Goal: Task Accomplishment & Management: Complete application form

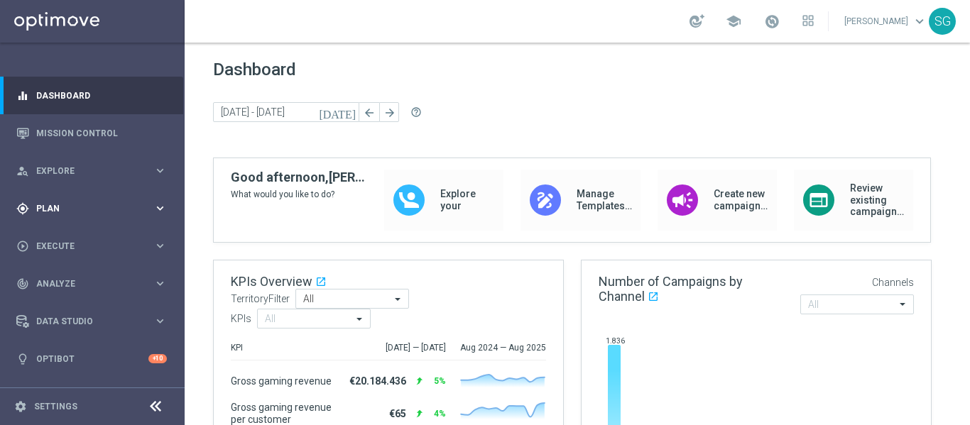
click at [74, 214] on div "gps_fixed Plan" at bounding box center [84, 208] width 137 height 13
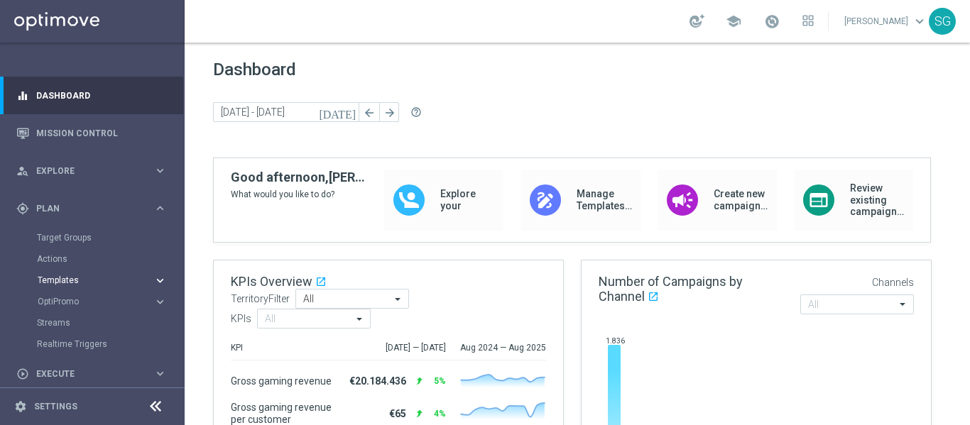
click at [52, 280] on span "Templates" at bounding box center [89, 280] width 102 height 9
click at [61, 300] on link "Optimail" at bounding box center [96, 301] width 104 height 11
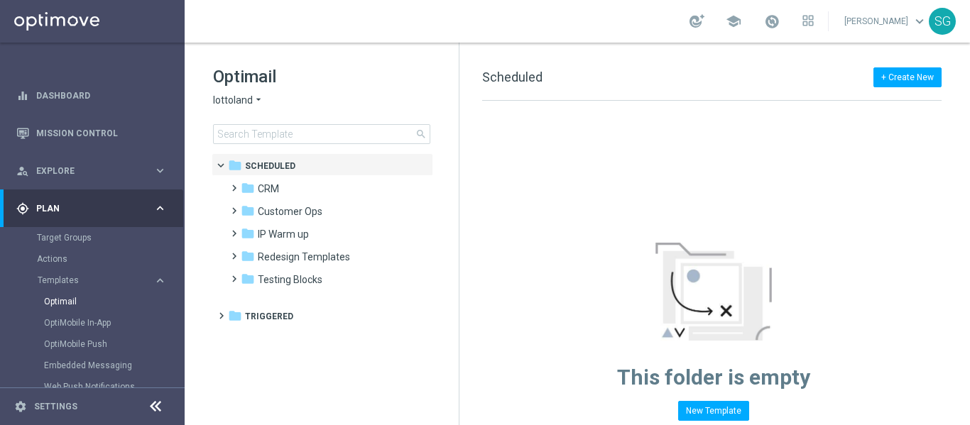
click at [243, 100] on span "lottoland" at bounding box center [233, 100] width 40 height 13
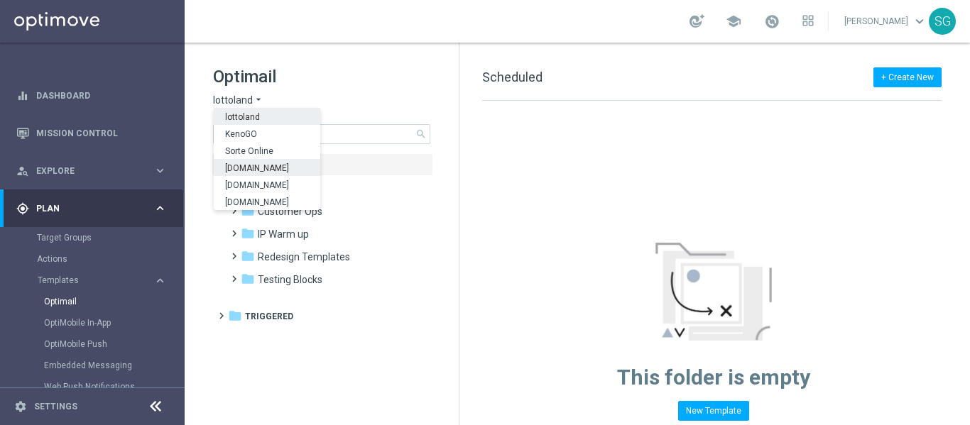
click at [0, 0] on span "[DOMAIN_NAME]" at bounding box center [0, 0] width 0 height 0
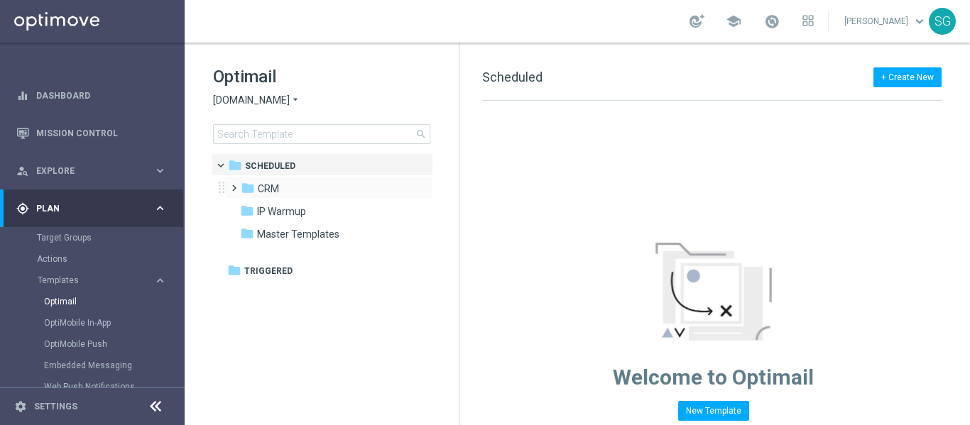
click at [234, 185] on span at bounding box center [231, 182] width 6 height 6
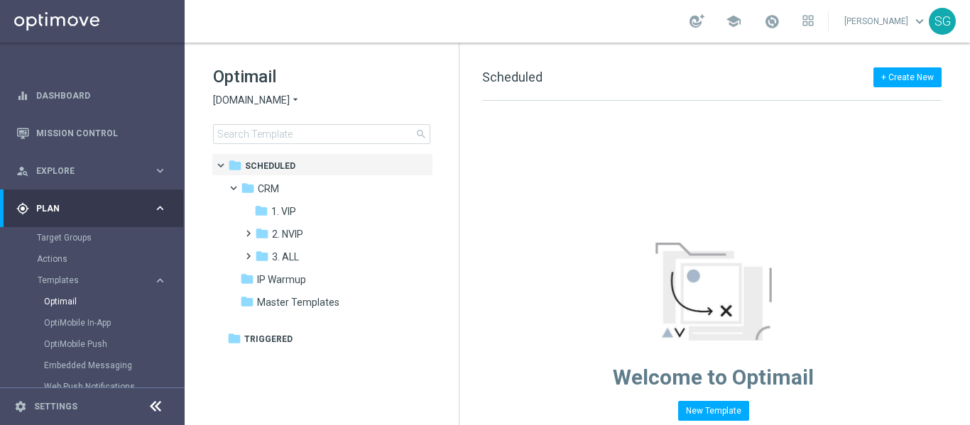
click at [155, 408] on icon at bounding box center [155, 406] width 17 height 17
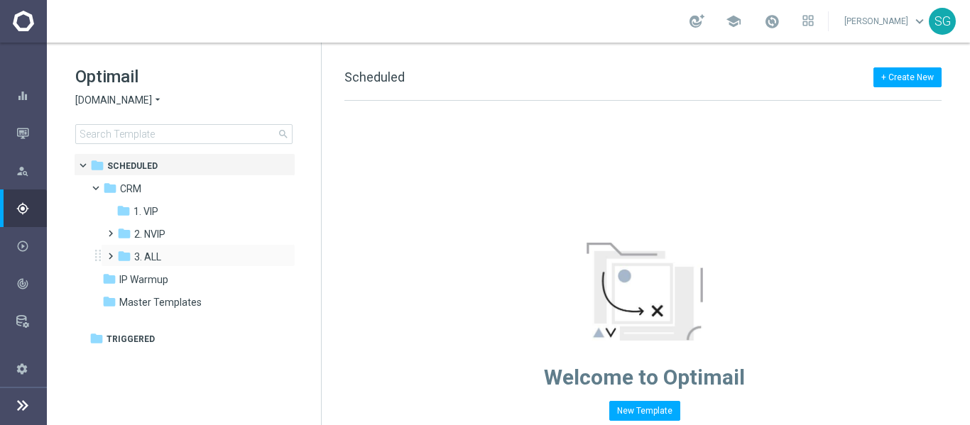
click at [111, 253] on span at bounding box center [107, 250] width 6 height 6
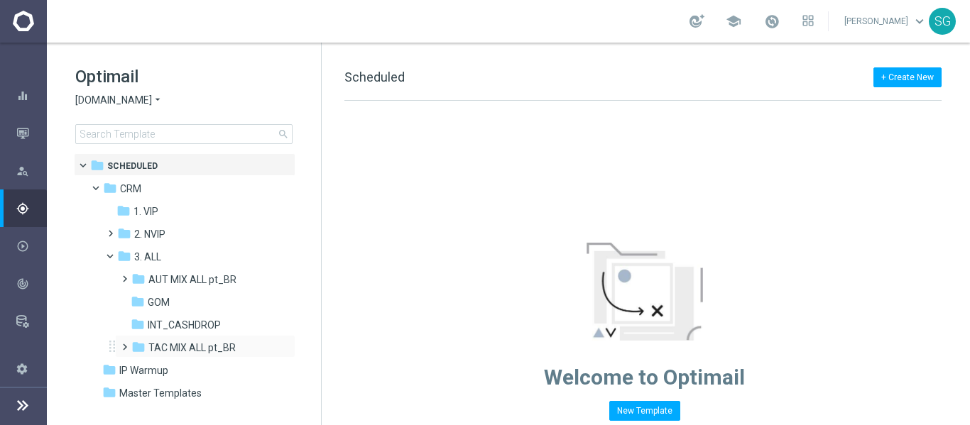
click at [124, 344] on span at bounding box center [122, 341] width 6 height 6
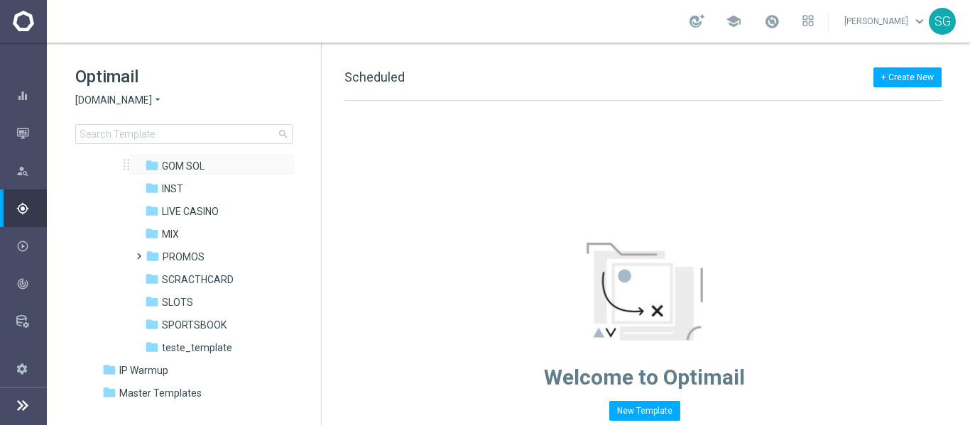
scroll to position [205, 0]
click at [183, 318] on span "SPORTSBOOK" at bounding box center [194, 324] width 65 height 13
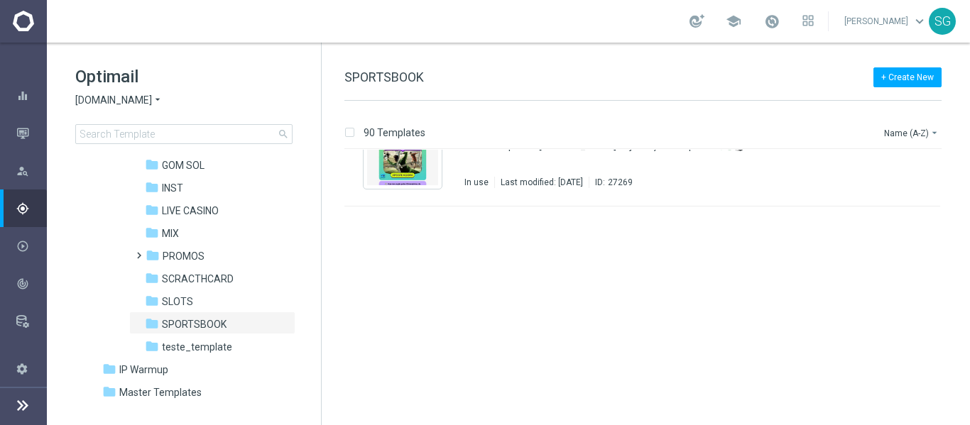
scroll to position [288, 0]
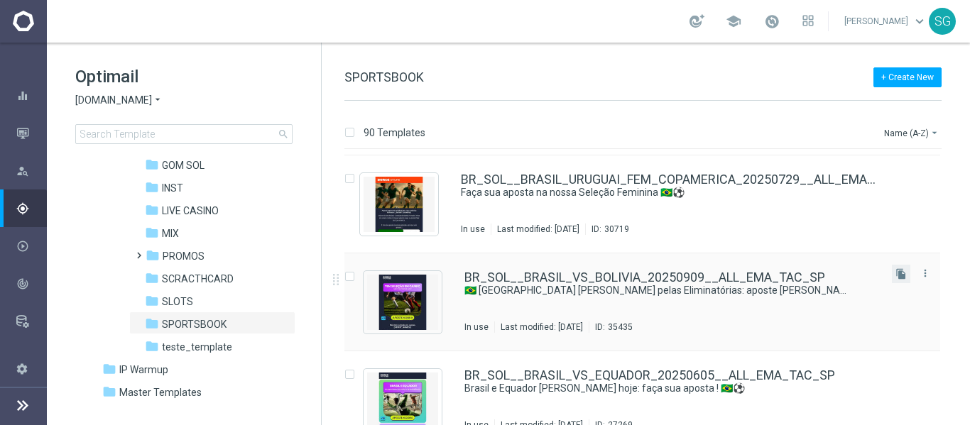
click at [904, 274] on button "file_copy" at bounding box center [901, 274] width 18 height 18
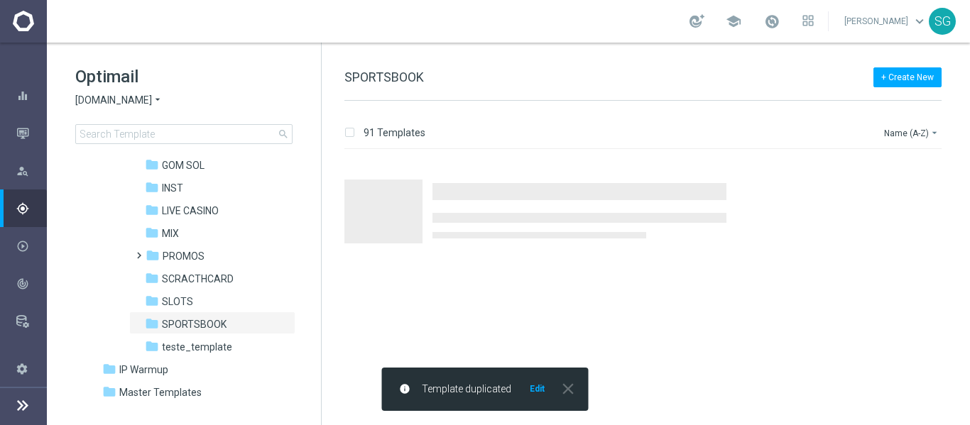
scroll to position [0, 0]
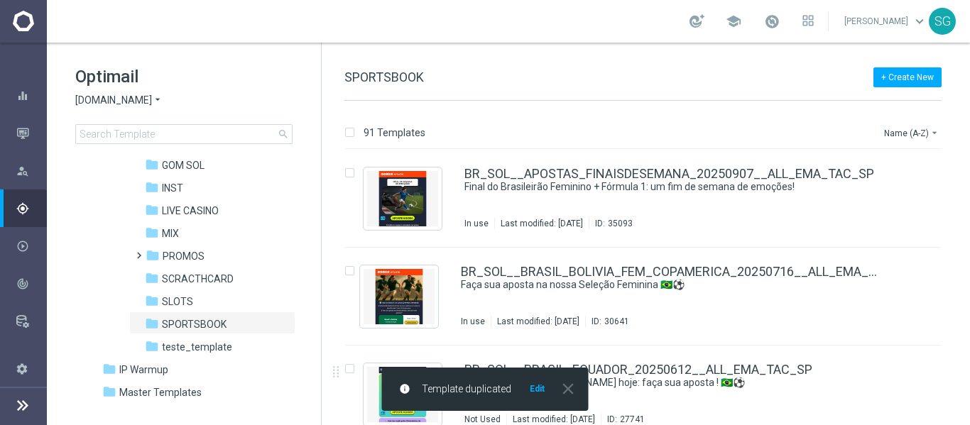
click at [540, 392] on button "Edit" at bounding box center [537, 388] width 18 height 11
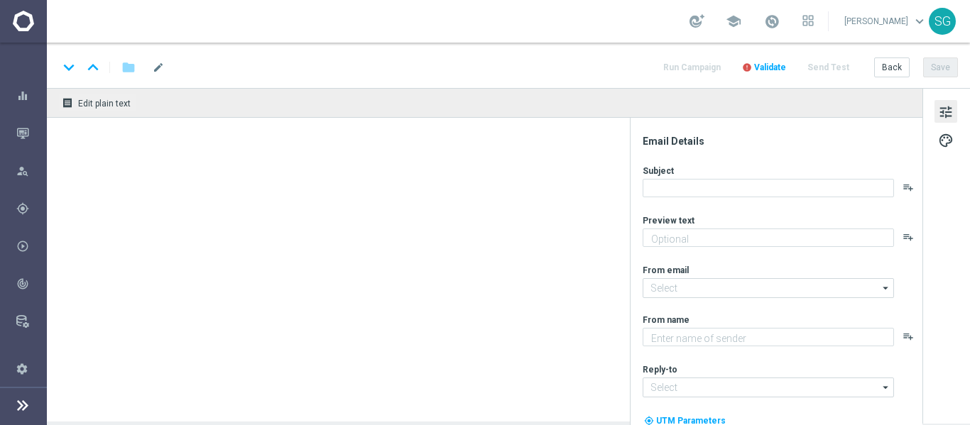
type textarea "Aposte agora mesmo, [%FIRST_NAME%]!"
type textarea "Sorte Online Betz"
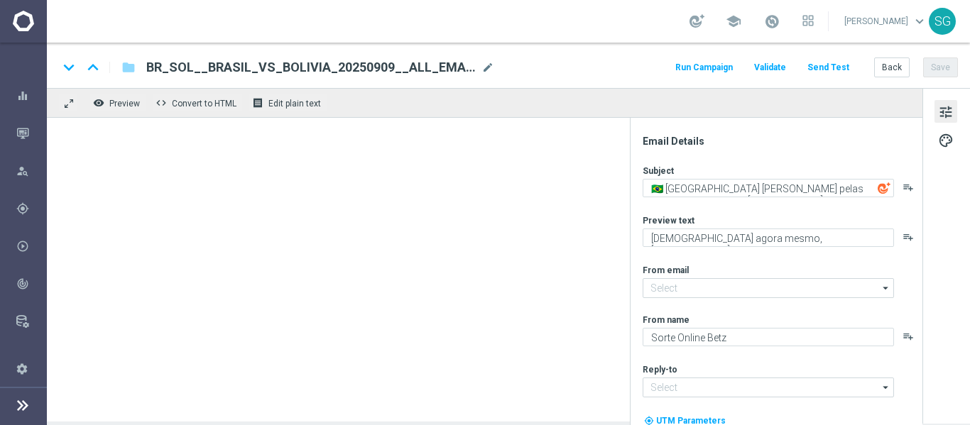
type input "[EMAIL_ADDRESS][DOMAIN_NAME]"
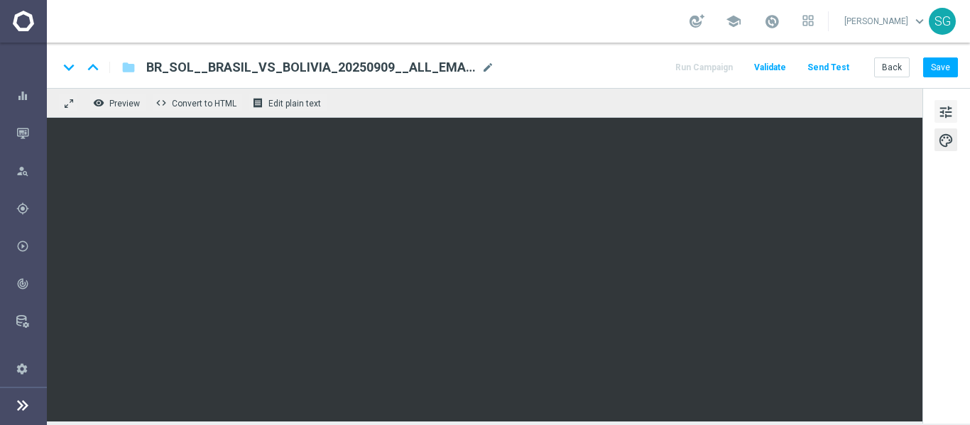
click at [938, 109] on span "tune" at bounding box center [946, 112] width 16 height 18
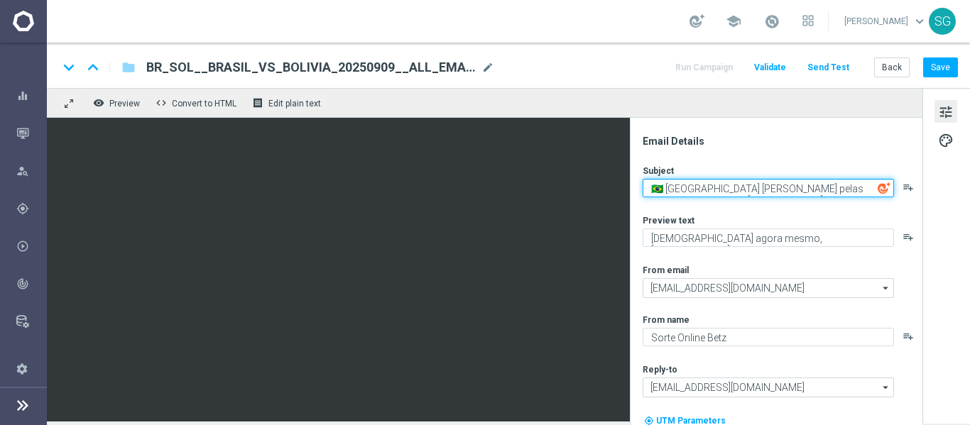
click at [695, 195] on textarea "🇧🇷 [GEOGRAPHIC_DATA] [PERSON_NAME] pelas Eliminatórias: aposte [PERSON_NAME]!" at bounding box center [768, 188] width 251 height 18
paste textarea "Quartas de final pegando fogo: quem avança na Copa do Brasil?"
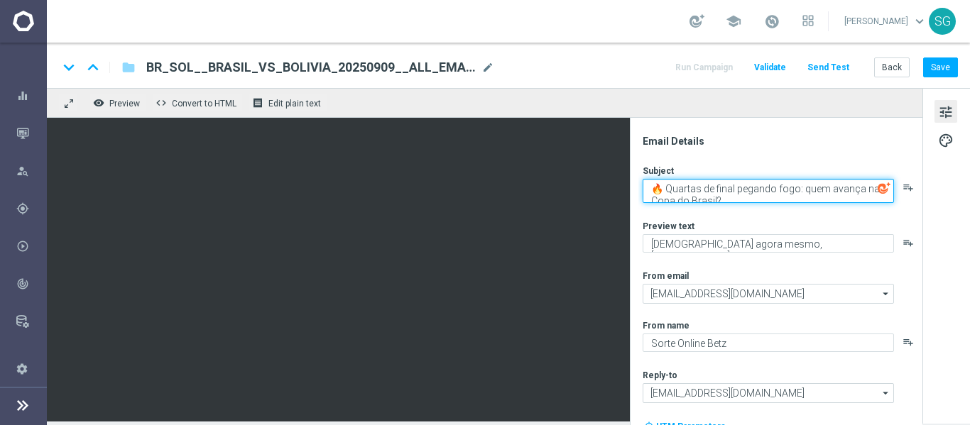
scroll to position [4, 0]
drag, startPoint x: 799, startPoint y: 185, endPoint x: 830, endPoint y: 207, distance: 38.6
click at [830, 207] on div "Subject 🔥 Quartas de final pegando fogo: quem avança na Copa do Brasil? playlis…" at bounding box center [782, 323] width 278 height 317
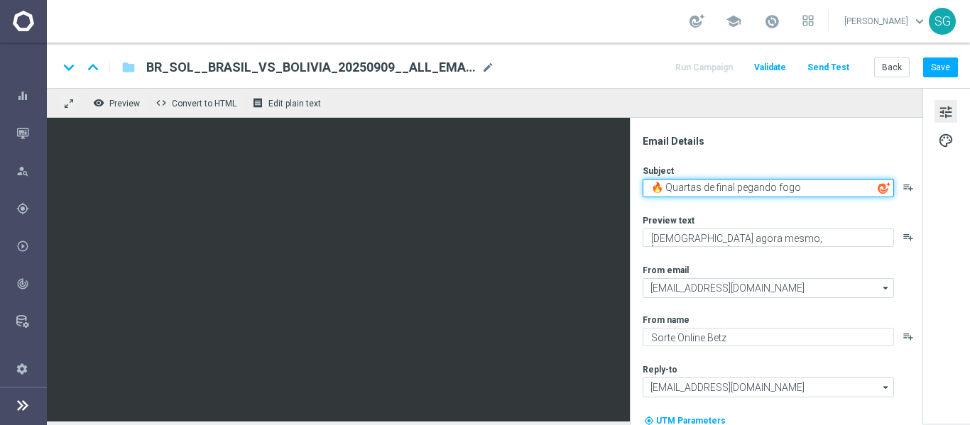
scroll to position [0, 0]
type textarea "🔥 Quartas de final pegando fogo"
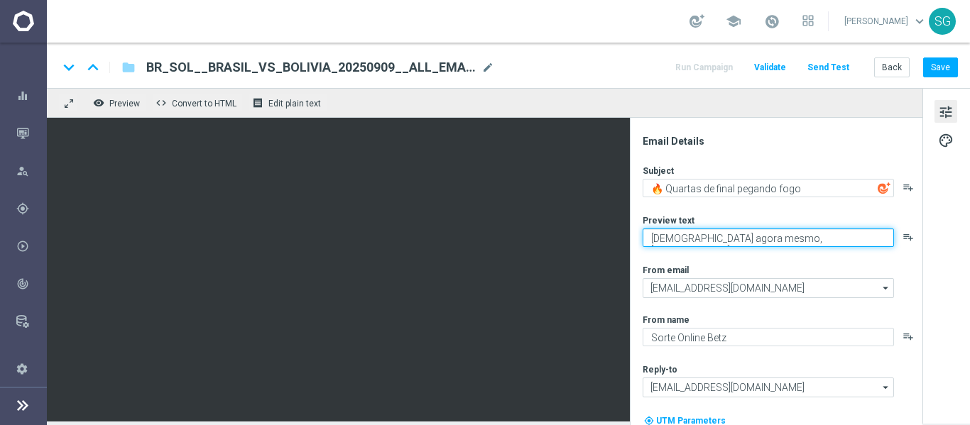
click at [715, 239] on textarea "Aposte agora mesmo, [%FIRST_NAME%]!" at bounding box center [768, 238] width 251 height 18
drag, startPoint x: 745, startPoint y: 237, endPoint x: 628, endPoint y: 252, distance: 118.1
click at [559, 129] on div "remove_red_eye Preview code Convert to HTML receipt Edit plain text Email Detai…" at bounding box center [508, 255] width 923 height 334
paste textarea "Chegou a hora da decisão! Faça suas apostas nos jogos de volta e viva essa emoç…"
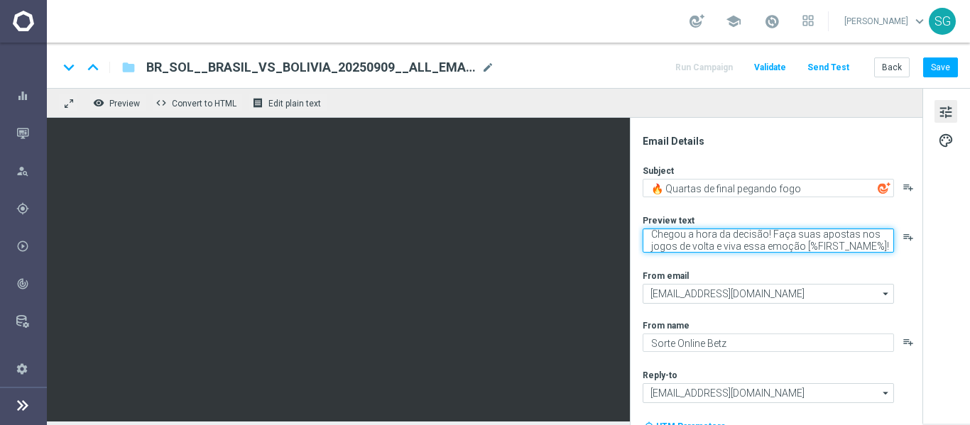
drag, startPoint x: 853, startPoint y: 234, endPoint x: 799, endPoint y: 246, distance: 55.4
click at [799, 246] on textarea "Chegou a hora da decisão! Faça suas apostas nos jogos de volta e viva essa emoç…" at bounding box center [768, 241] width 251 height 24
type textarea "Chegou a hora da decisão! Faça suas apostas, [%FIRST_NAME%]!"
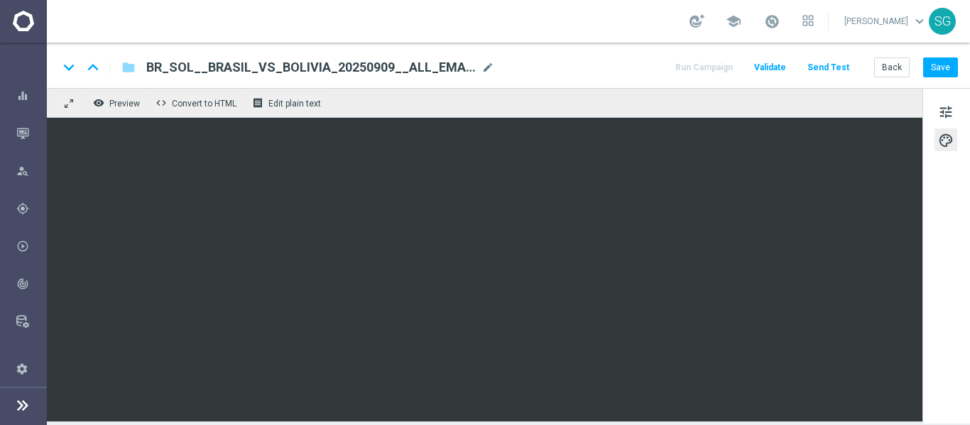
click at [589, 83] on div "keyboard_arrow_down keyboard_arrow_up folder BR_SOL__BRASIL_VS_BOLIVIA_20250909…" at bounding box center [508, 65] width 923 height 45
click at [950, 110] on span "tune" at bounding box center [946, 112] width 16 height 18
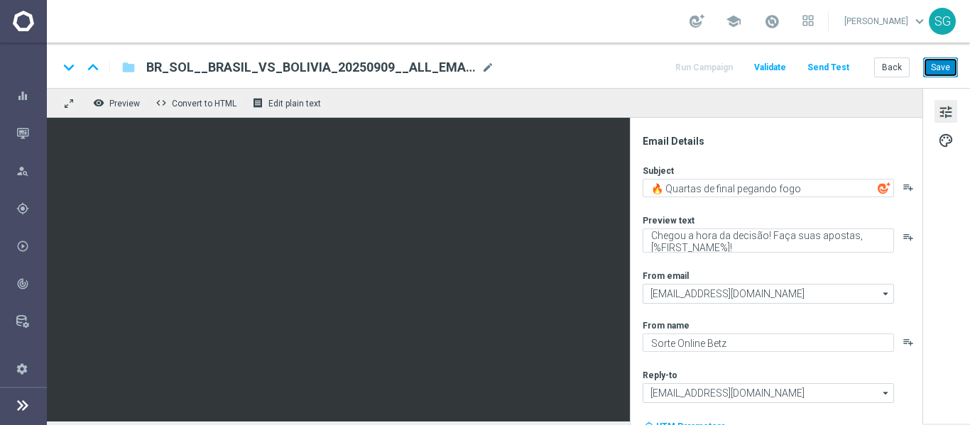
click at [940, 74] on button "Save" at bounding box center [940, 68] width 35 height 20
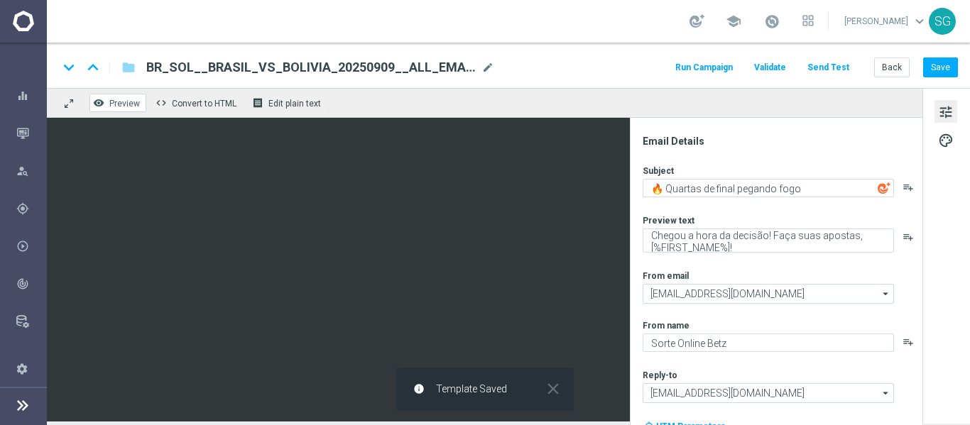
click at [133, 102] on span "Preview" at bounding box center [124, 104] width 31 height 10
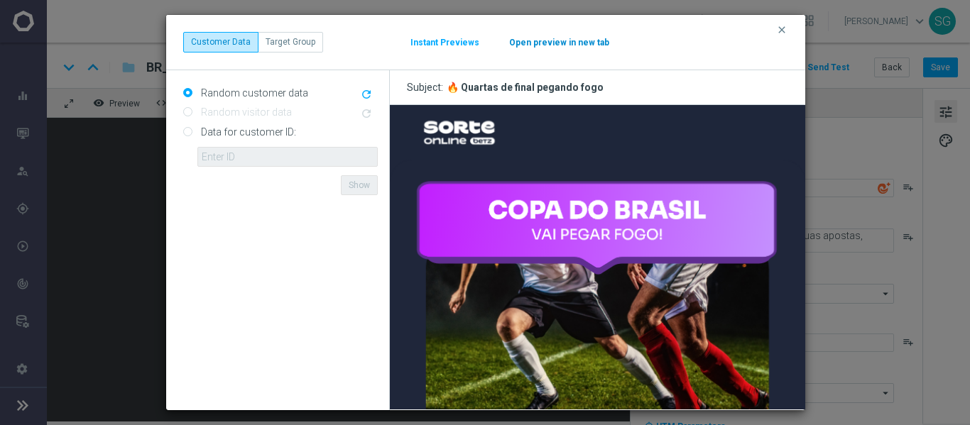
scroll to position [0, 0]
click at [554, 39] on button "Open preview in new tab" at bounding box center [559, 42] width 102 height 11
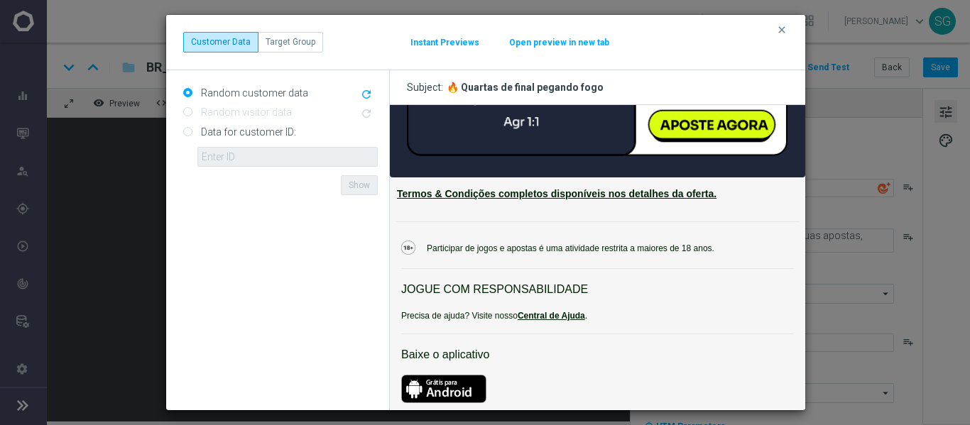
scroll to position [1186, 0]
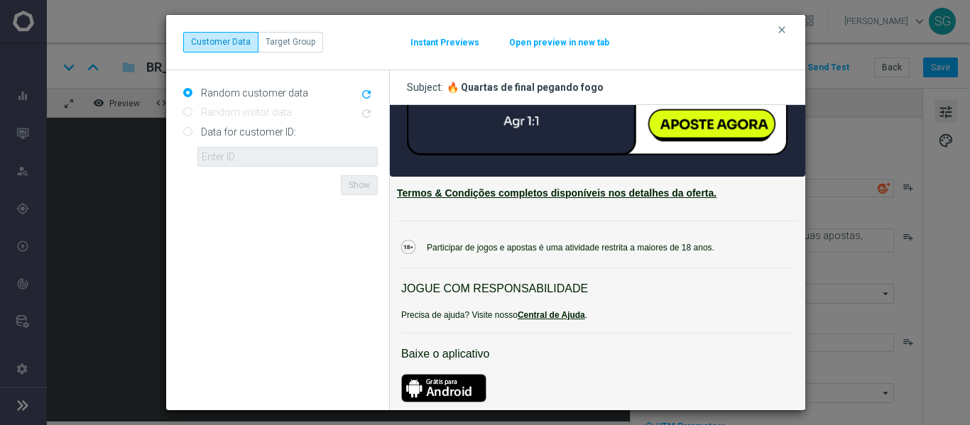
click at [785, 37] on div "clear Customer Data Target Group Instant Previews Open preview in new tab" at bounding box center [485, 42] width 605 height 20
click at [787, 30] on icon "clear" at bounding box center [781, 29] width 11 height 11
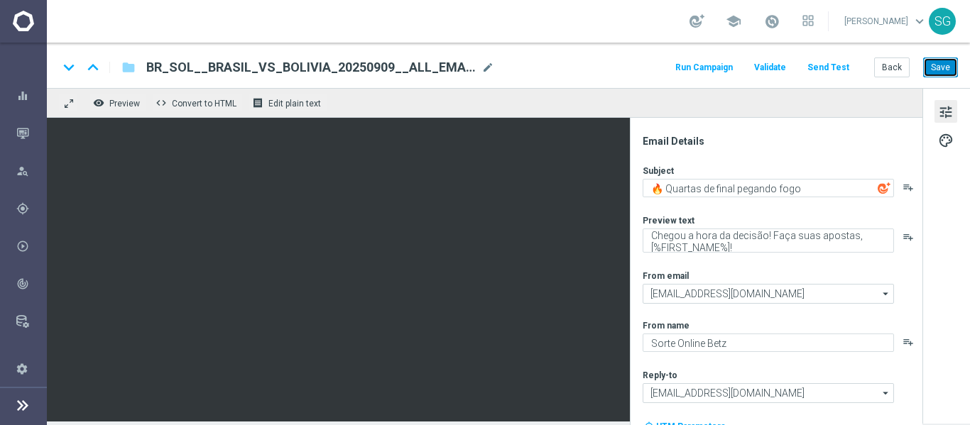
click at [931, 65] on button "Save" at bounding box center [940, 68] width 35 height 20
click at [826, 71] on button "Send Test" at bounding box center [828, 67] width 46 height 19
click at [824, 66] on button "Send Test" at bounding box center [828, 67] width 46 height 19
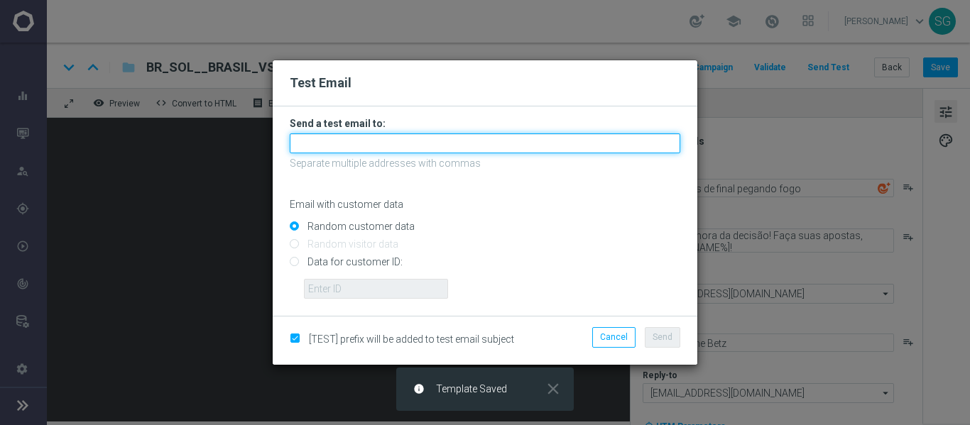
click at [442, 138] on input "text" at bounding box center [485, 143] width 390 height 20
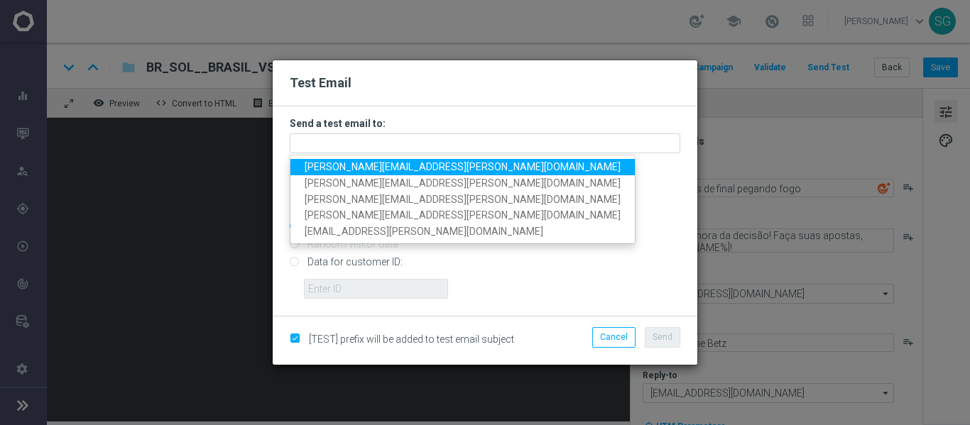
click at [376, 165] on span "wagner.lopes@sorteonline.com.br" at bounding box center [463, 166] width 316 height 11
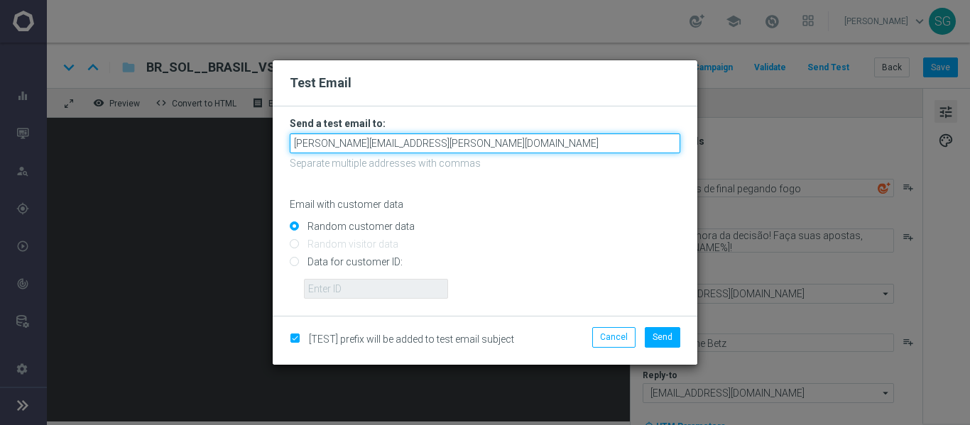
click at [474, 153] on input "wagner.lopes@sorteonline.com.br" at bounding box center [485, 143] width 390 height 20
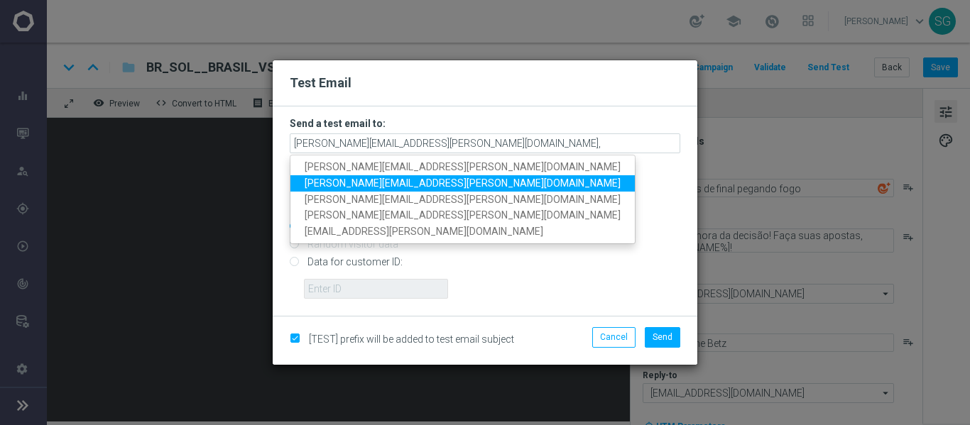
click at [422, 180] on span "jose.guimaraes@sorteonline.com.br" at bounding box center [463, 182] width 316 height 11
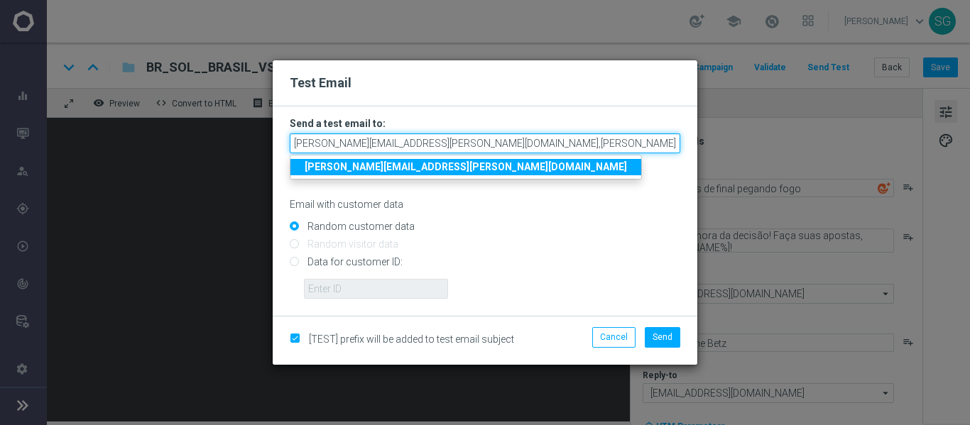
click at [624, 148] on input "wagner.lopes@sorteonline.com.br,jose.guimaraes@sorteonline.com.br" at bounding box center [485, 143] width 390 height 20
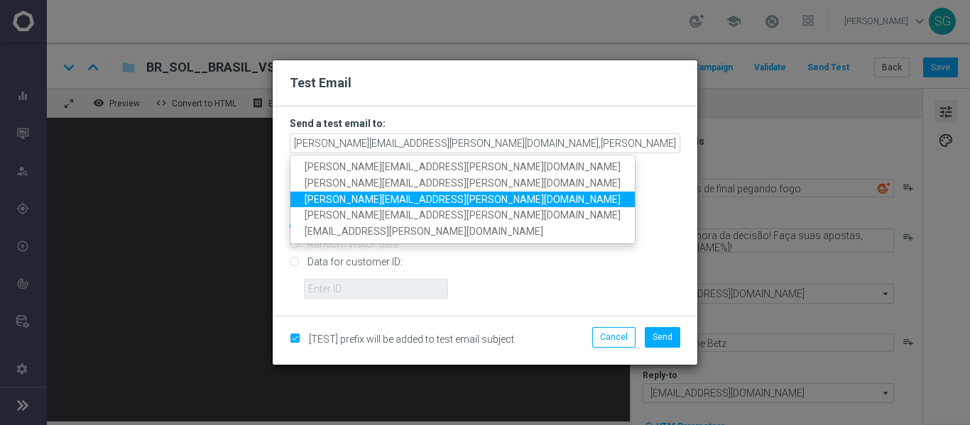
click at [469, 199] on link "thomas.silva@sorteonline.com.br" at bounding box center [462, 200] width 344 height 16
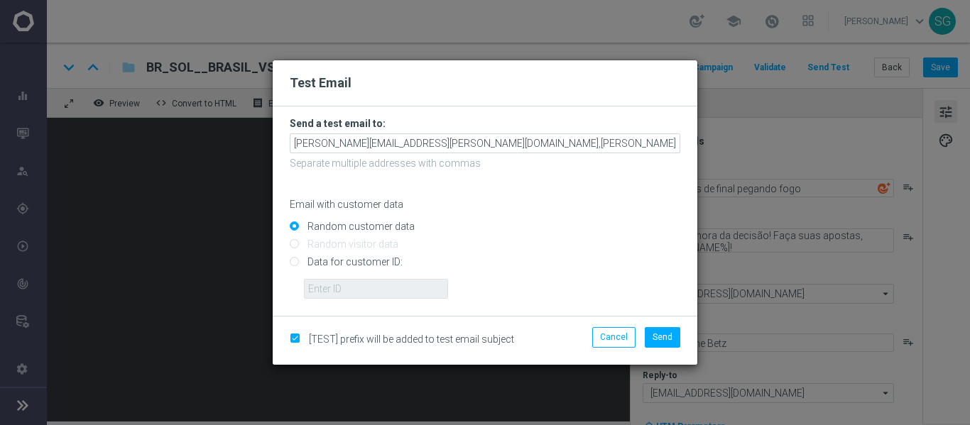
scroll to position [0, 72]
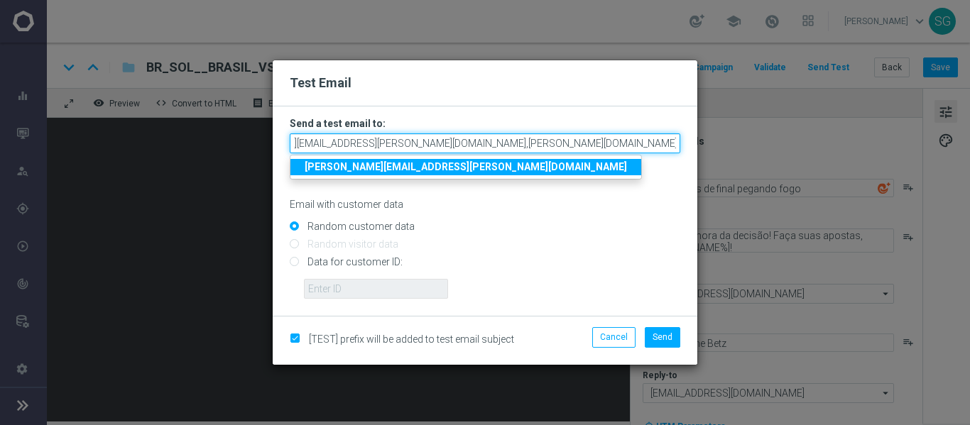
click at [677, 142] on input "wagner.lopes@sorteonline.com.br,jose.guimaraes@sorteonline.com.br,thomas.silva@…" at bounding box center [485, 143] width 390 height 20
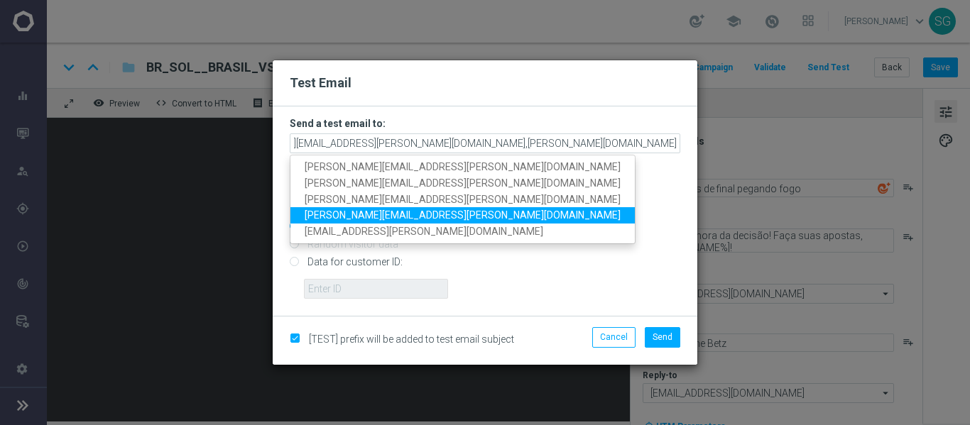
click at [441, 222] on span "stephani.goncalves@sorteonline.com.br" at bounding box center [463, 215] width 316 height 11
type input "wagner.lopes@sorteonline.com.br,jose.guimaraes@sorteonline.com.br,thomas.silva@…"
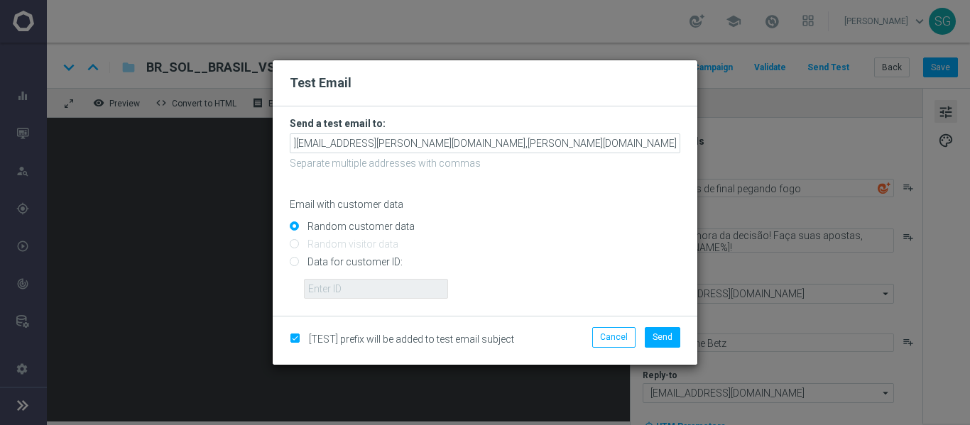
scroll to position [0, 0]
click at [662, 341] on span "Send" at bounding box center [662, 337] width 20 height 10
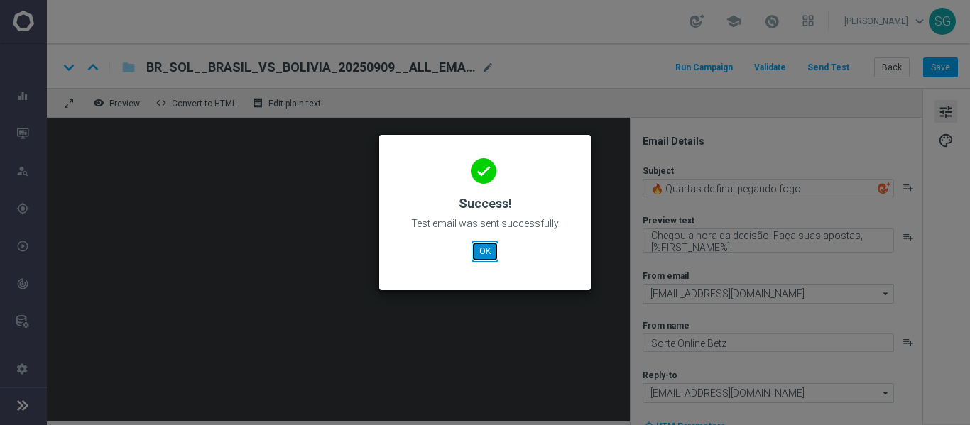
click at [489, 244] on button "OK" at bounding box center [484, 251] width 27 height 20
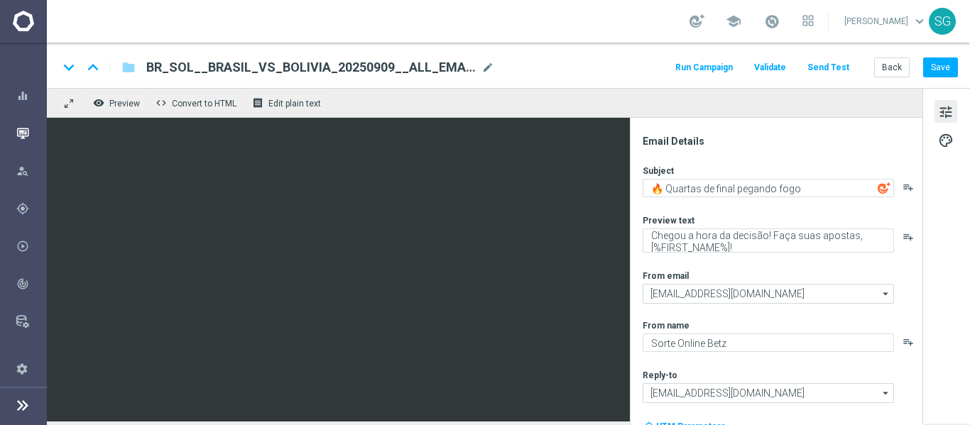
click at [22, 131] on icon "button" at bounding box center [22, 133] width 13 height 13
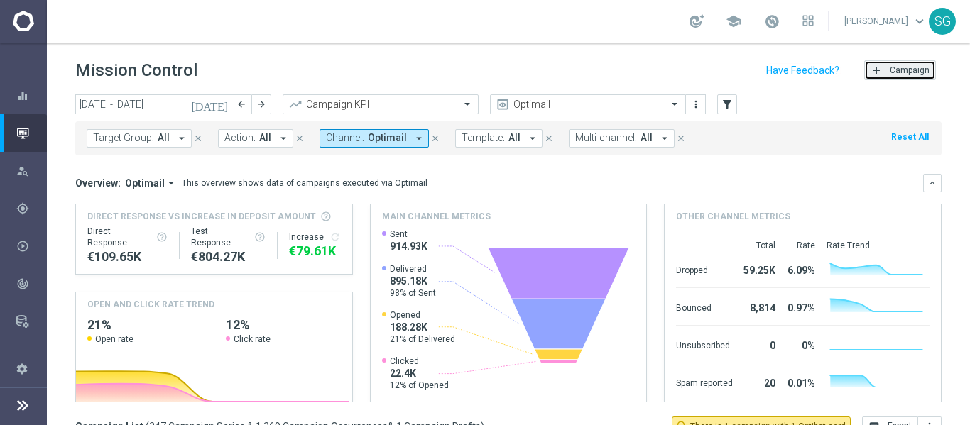
click at [890, 67] on span "Campaign" at bounding box center [910, 70] width 40 height 10
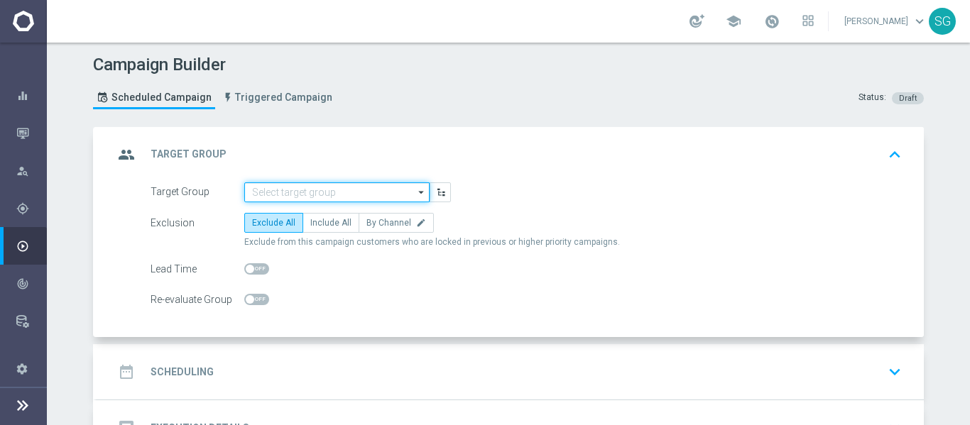
click at [295, 197] on input at bounding box center [336, 192] width 185 height 20
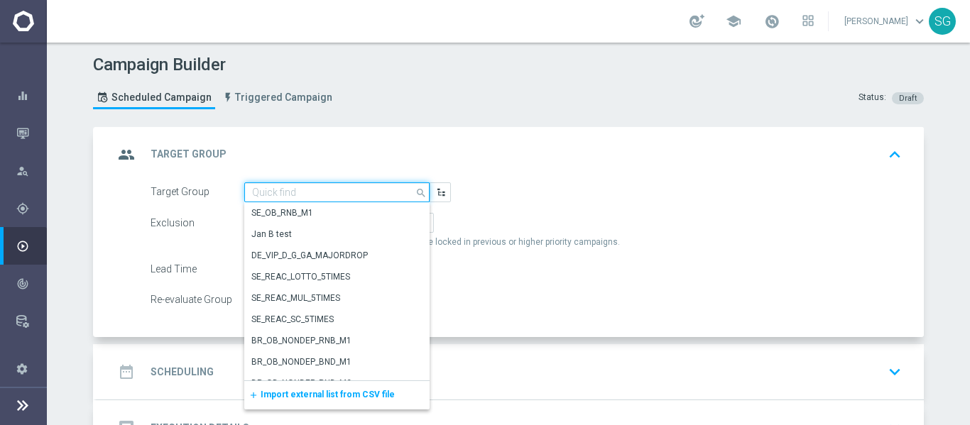
paste input "pt_BR_SL_TGT_ALL_EM_TAC__GEN_AND_NOT_SPORTSBOOK"
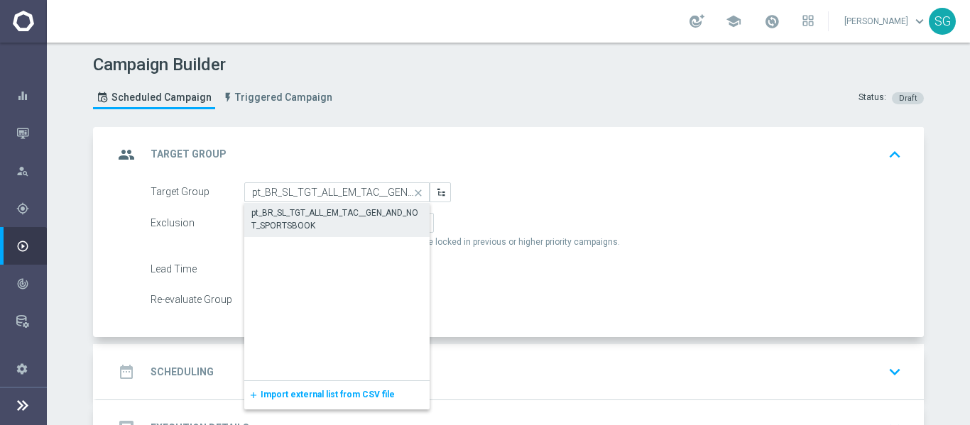
click at [307, 219] on div "pt_BR_SL_TGT_ALL_EM_TAC__GEN_AND_NOT_SPORTSBOOK" at bounding box center [336, 220] width 171 height 26
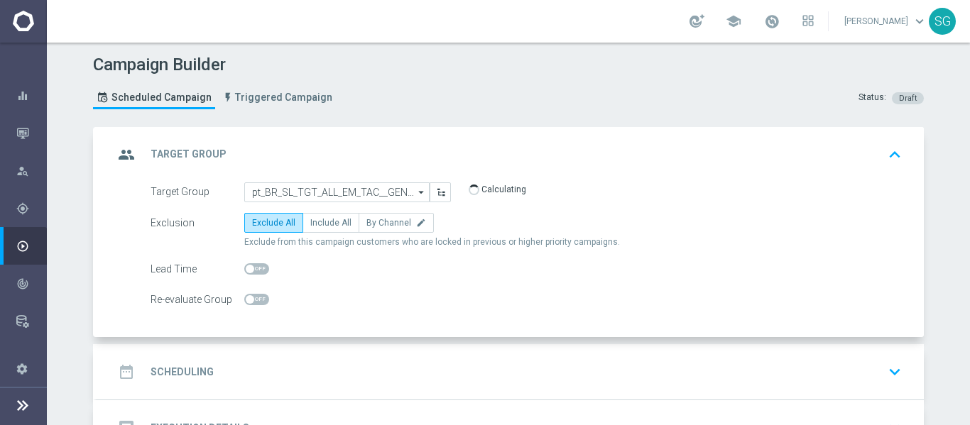
type input "pt_BR_SL_TGT_ALL_EM_TAC__GEN_AND_NOT_SPORTSBOOK"
click at [310, 219] on span "Include All" at bounding box center [330, 223] width 41 height 10
click at [310, 221] on input "Include All" at bounding box center [314, 225] width 9 height 9
radio input "true"
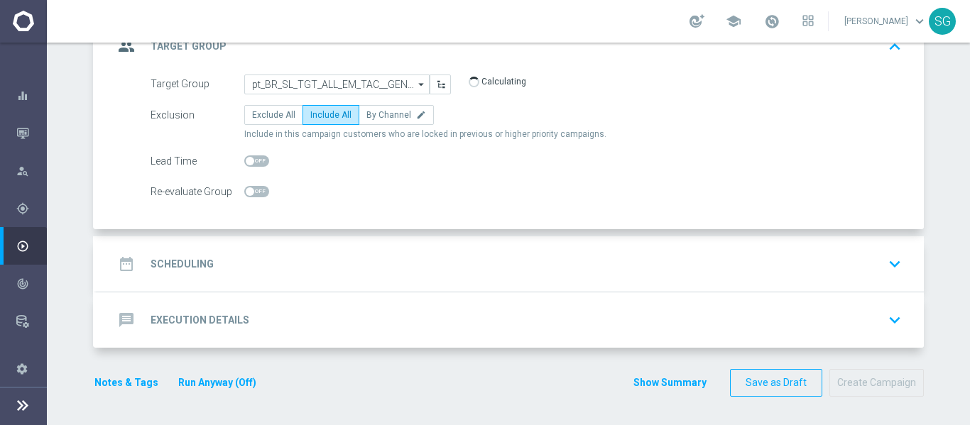
click at [316, 258] on div "date_range Scheduling keyboard_arrow_down" at bounding box center [510, 264] width 793 height 27
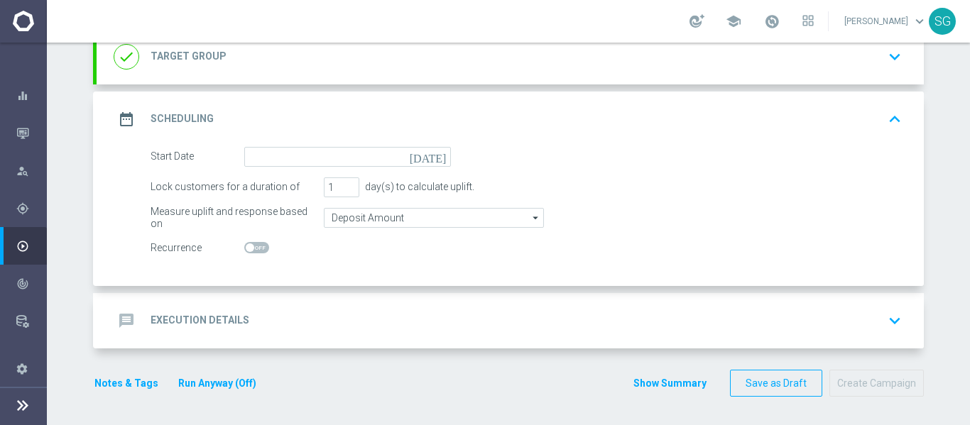
scroll to position [106, 0]
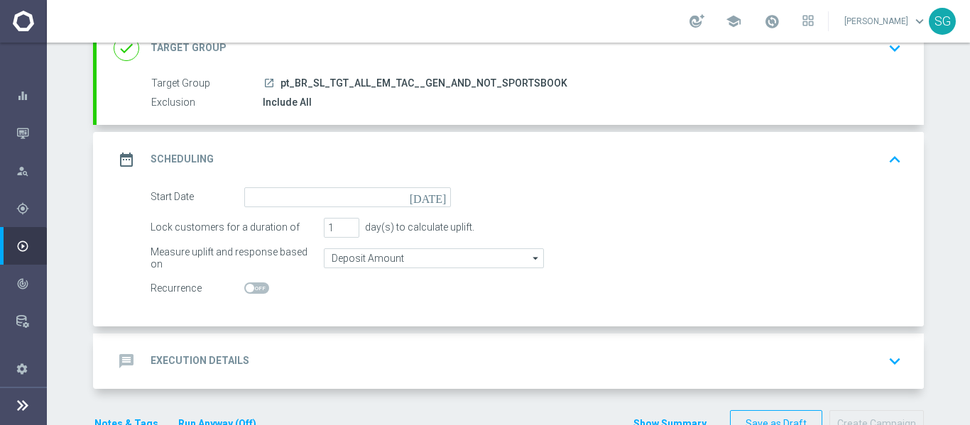
click at [429, 196] on icon "[DATE]" at bounding box center [431, 195] width 42 height 16
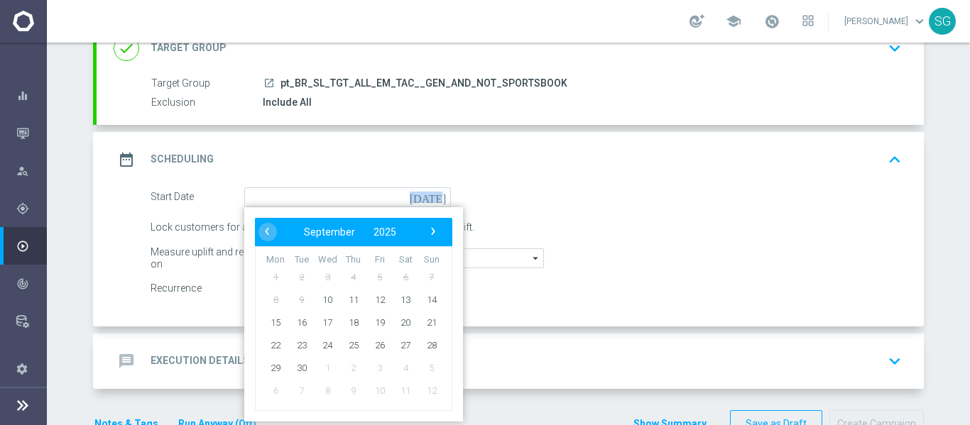
click at [429, 196] on icon "[DATE]" at bounding box center [431, 195] width 42 height 16
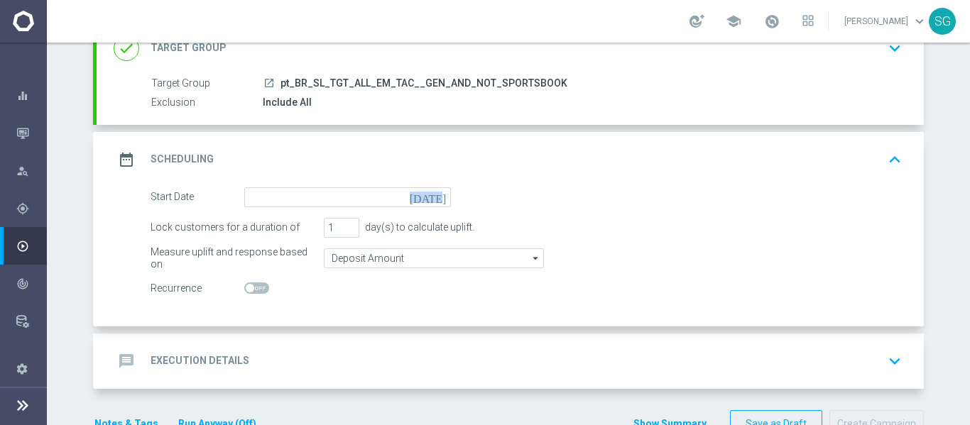
click at [432, 200] on icon "[DATE]" at bounding box center [431, 195] width 42 height 16
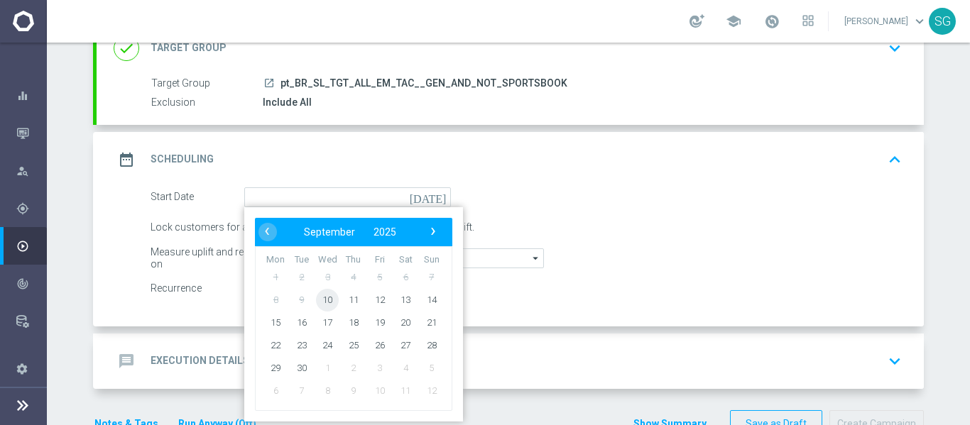
click at [326, 300] on span "10" at bounding box center [327, 299] width 23 height 23
type input "10 Sep 2025"
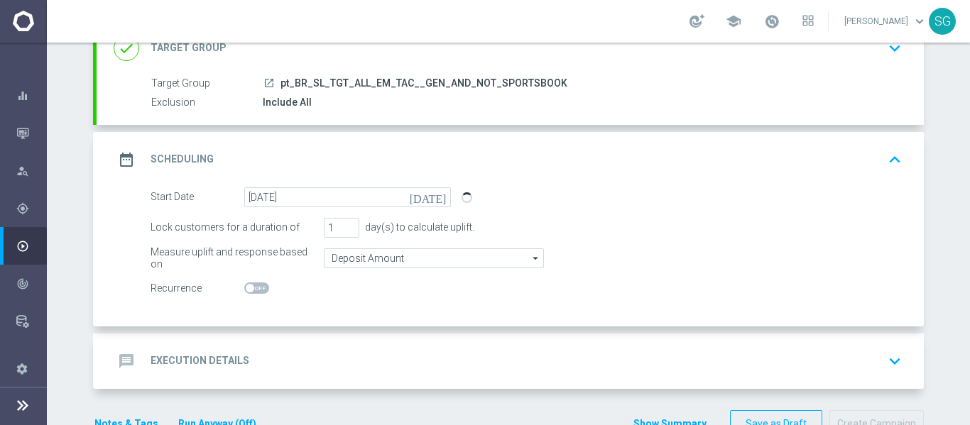
click at [366, 345] on div "message Execution Details keyboard_arrow_down" at bounding box center [510, 361] width 827 height 55
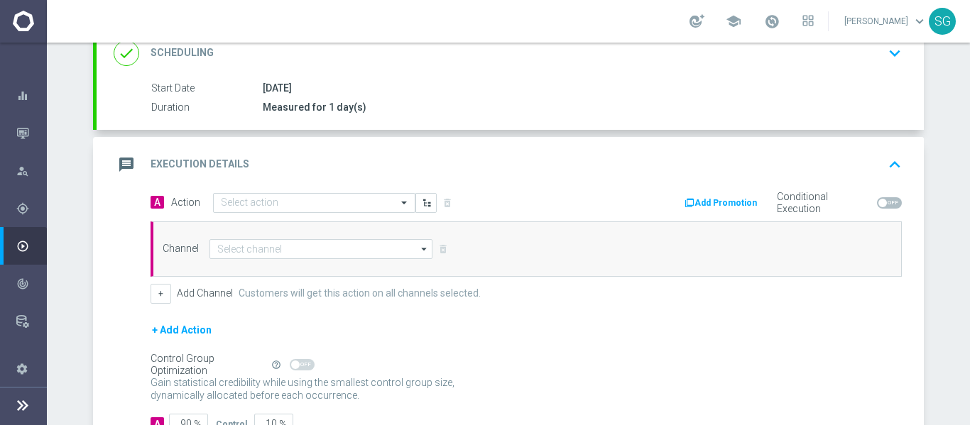
scroll to position [222, 0]
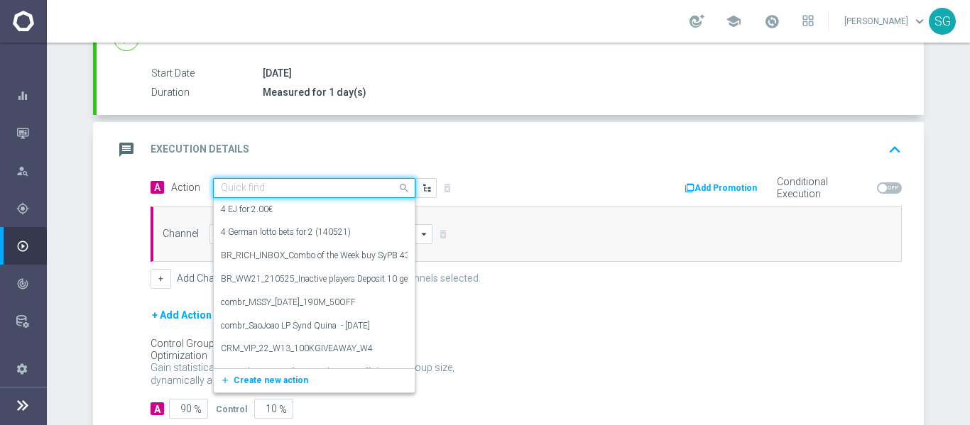
click at [376, 189] on div at bounding box center [314, 188] width 201 height 12
paste input "BR_SOL__COPADOBRASIL_20250910__ALL_EMA_TAC_SP"
type input "BR_SOL__COPADOBRASIL_20250910__ALL_EMA_TAC_SP"
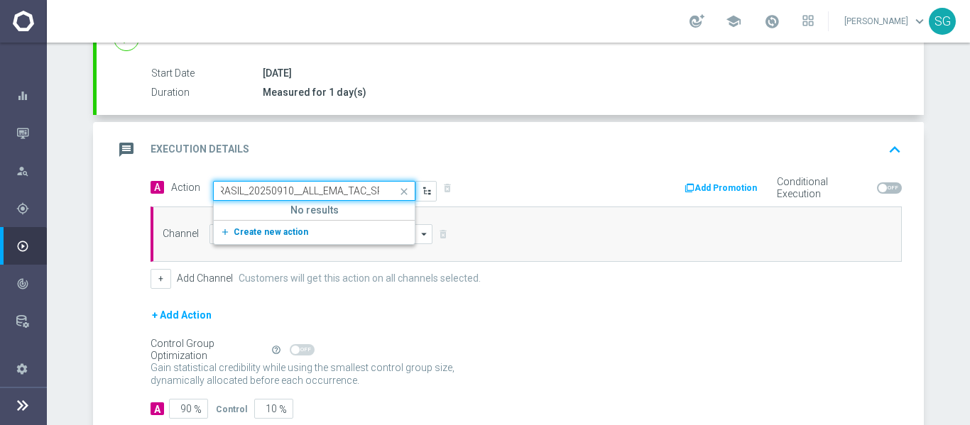
click at [298, 229] on button "add_new Create new action" at bounding box center [312, 232] width 196 height 16
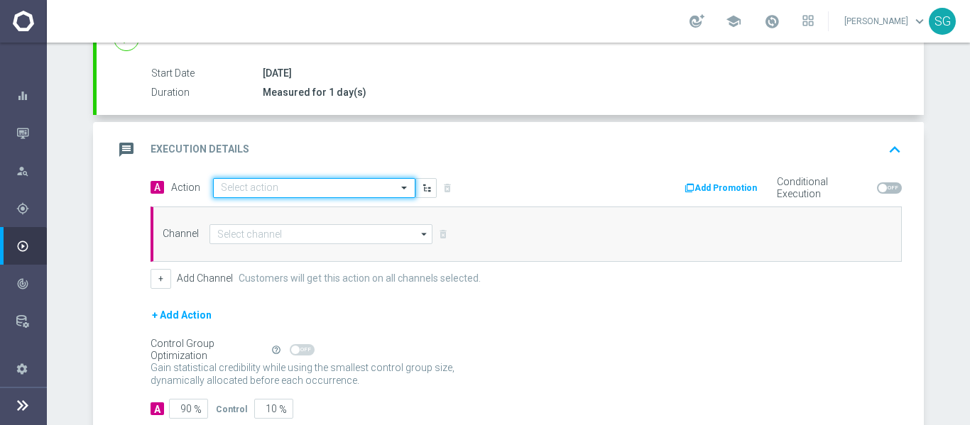
scroll to position [0, 0]
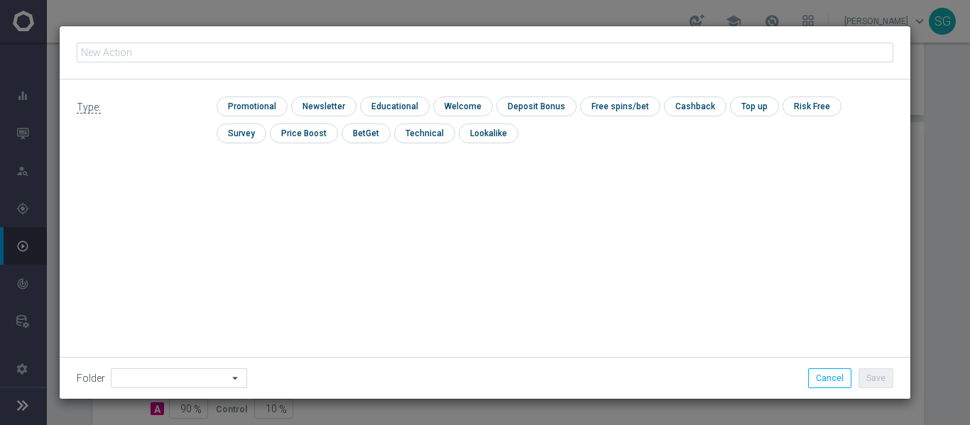
type input "BR_SOL__COPADOBRASIL_20250910__ALL_EMA_TAC_SP"
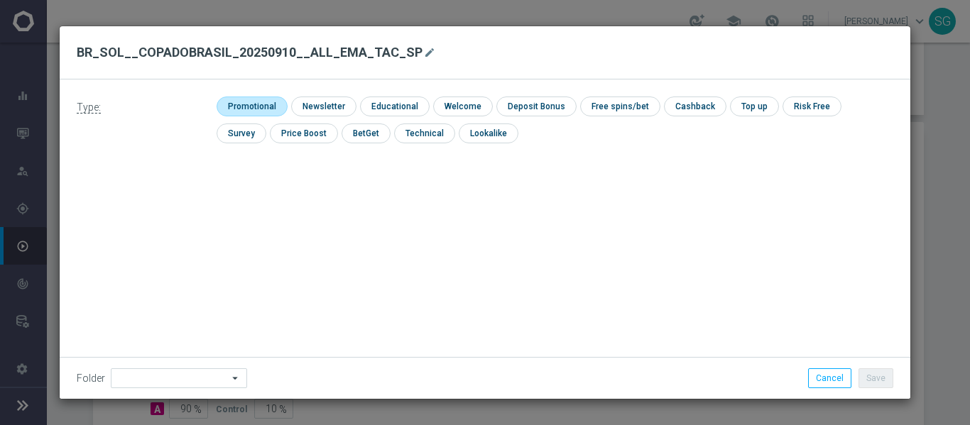
click at [261, 103] on input "checkbox" at bounding box center [250, 106] width 67 height 19
checkbox input "true"
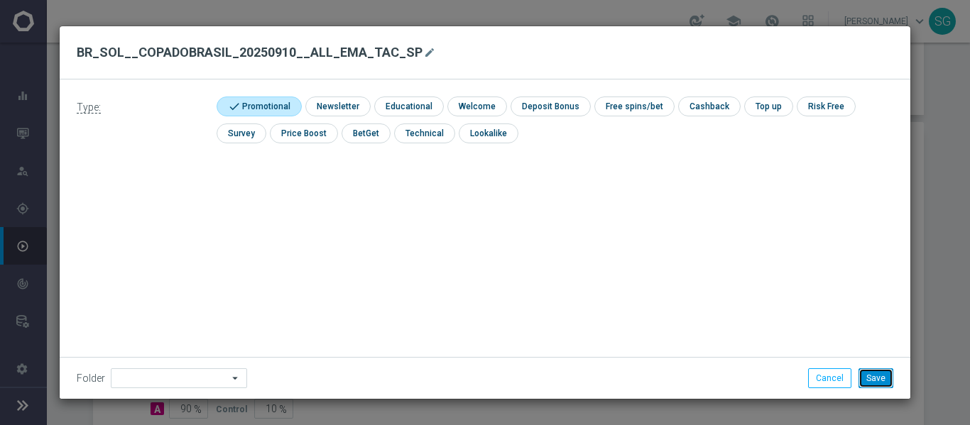
click at [888, 373] on button "Save" at bounding box center [875, 378] width 35 height 20
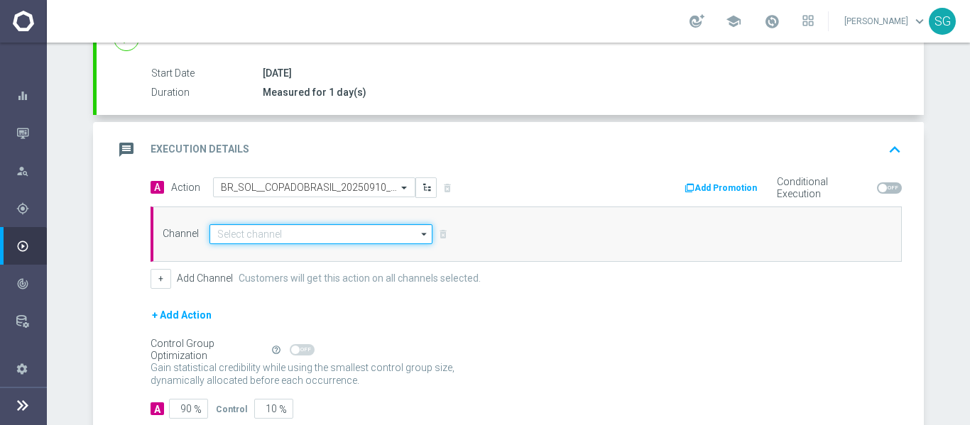
click at [357, 231] on input at bounding box center [320, 234] width 223 height 20
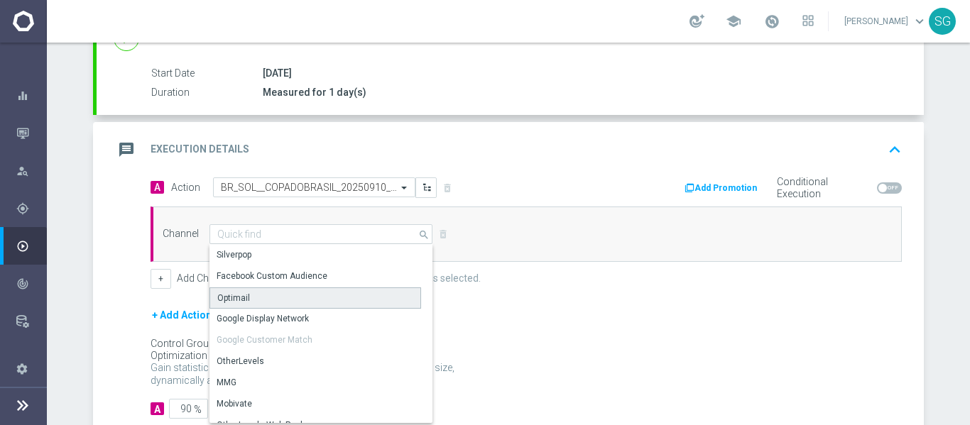
click at [239, 292] on div "Optimail" at bounding box center [233, 298] width 33 height 13
type input "Optimail"
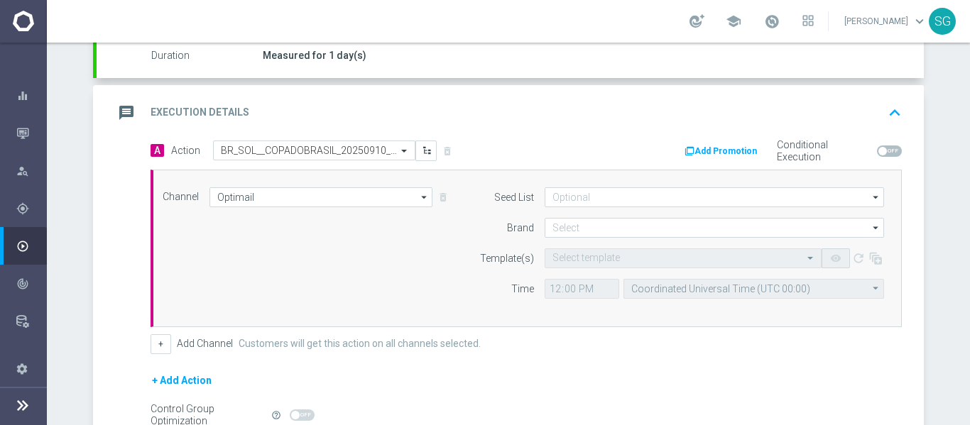
scroll to position [267, 0]
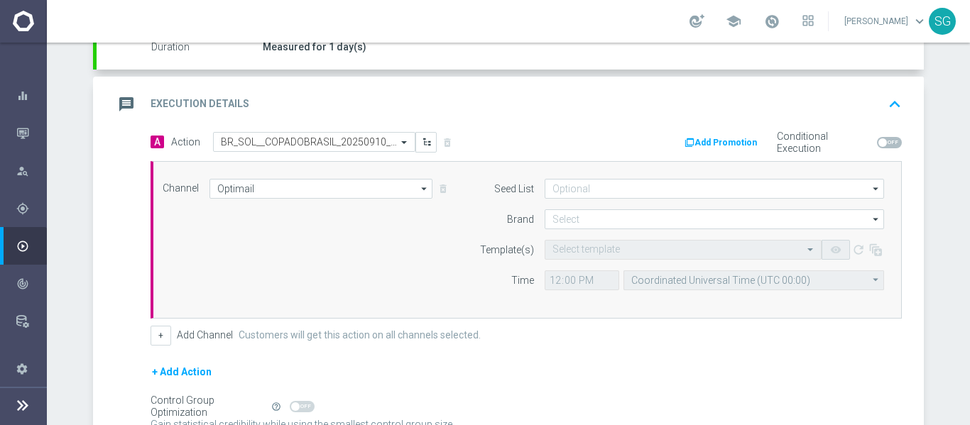
click at [579, 208] on form "Seed List arrow_drop_down Drag here to set row groups Drag here to set column l…" at bounding box center [678, 234] width 412 height 111
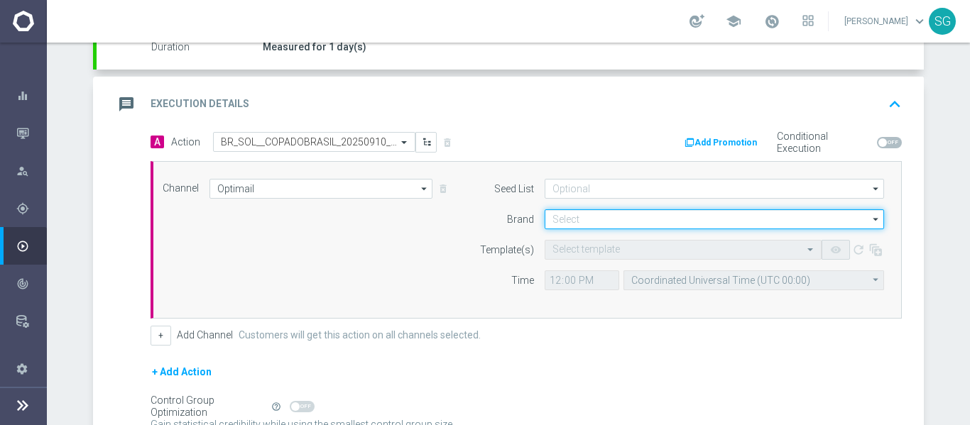
click at [569, 218] on input at bounding box center [714, 219] width 339 height 20
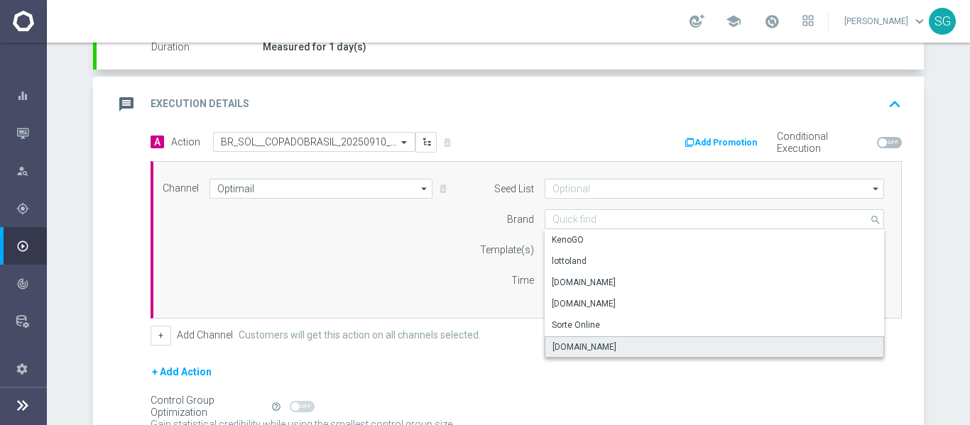
click at [572, 346] on div "[DOMAIN_NAME]" at bounding box center [584, 347] width 64 height 13
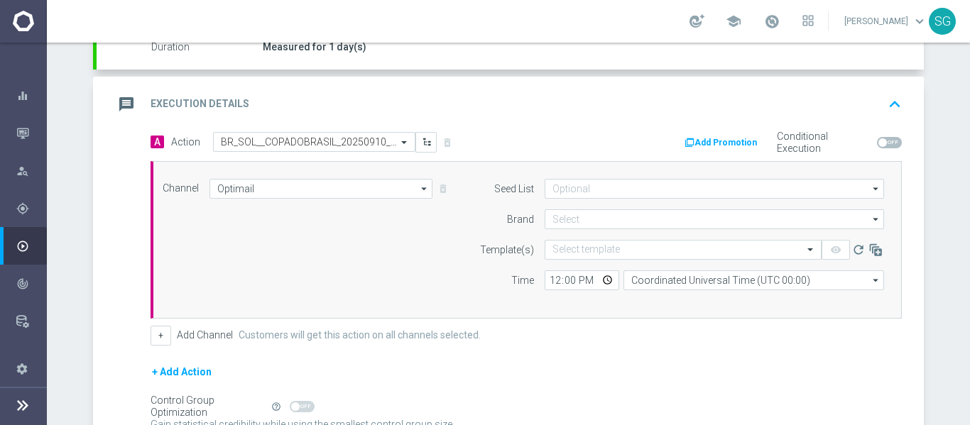
type input "[DOMAIN_NAME]"
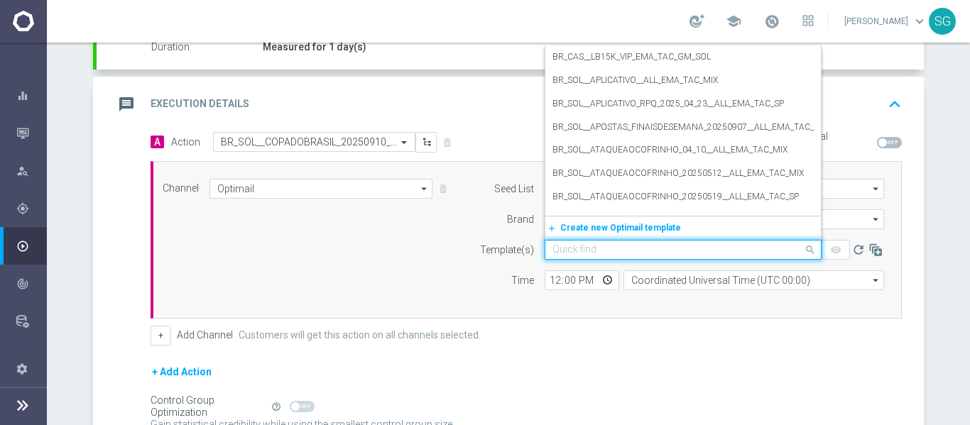
click at [580, 246] on input "text" at bounding box center [668, 250] width 233 height 12
paste input "BR_SOL__COPADOBRASIL_20250910__ALL_EMA_TAC_SP"
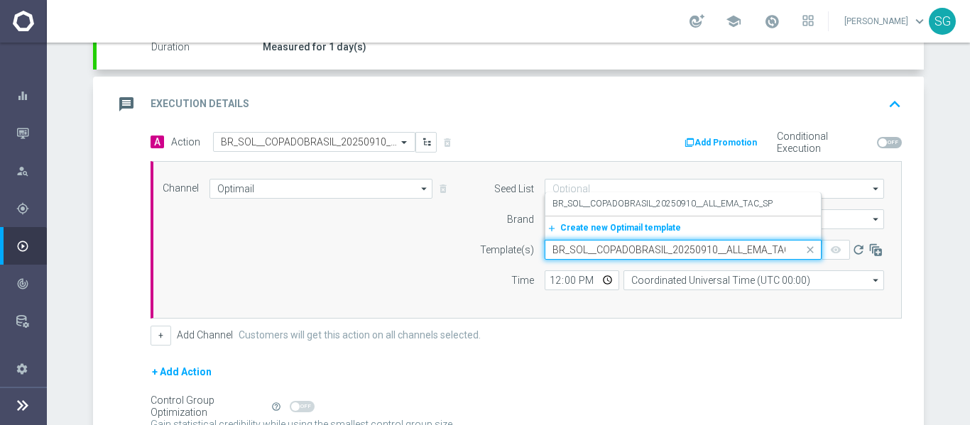
scroll to position [0, 18]
click at [628, 194] on div "BR_SOL__COPADOBRASIL_20250910__ALL_EMA_TAC_SP" at bounding box center [682, 203] width 261 height 23
type input "BR_SOL__COPADOBRASIL_20250910__ALL_EMA_TAC_SP"
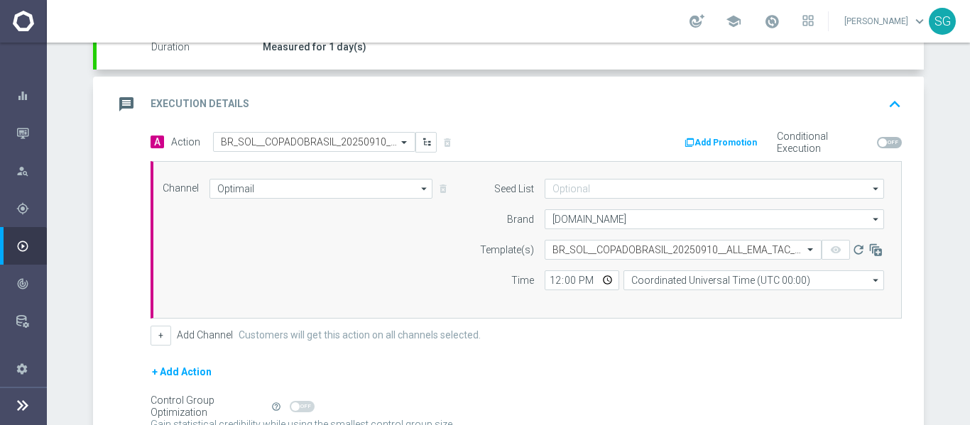
scroll to position [0, 0]
click at [554, 288] on input "12:00" at bounding box center [582, 280] width 75 height 20
type input "17:00"
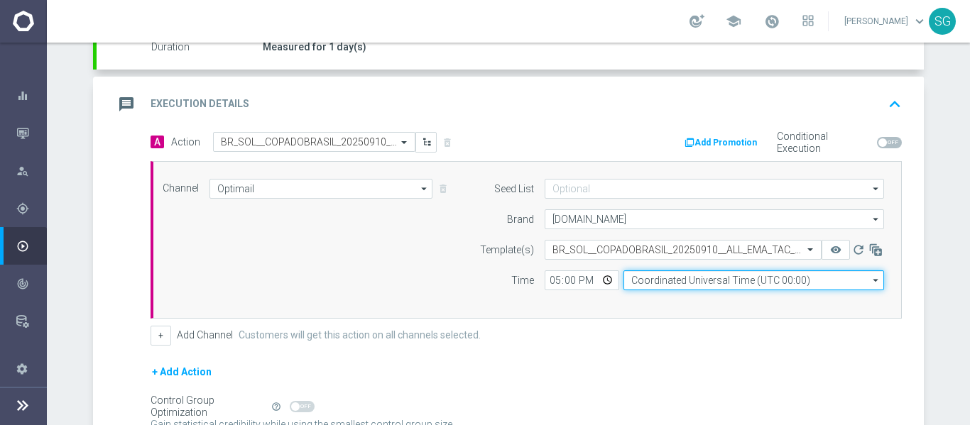
click at [645, 274] on input "Coordinated Universal Time (UTC 00:00)" at bounding box center [753, 280] width 261 height 20
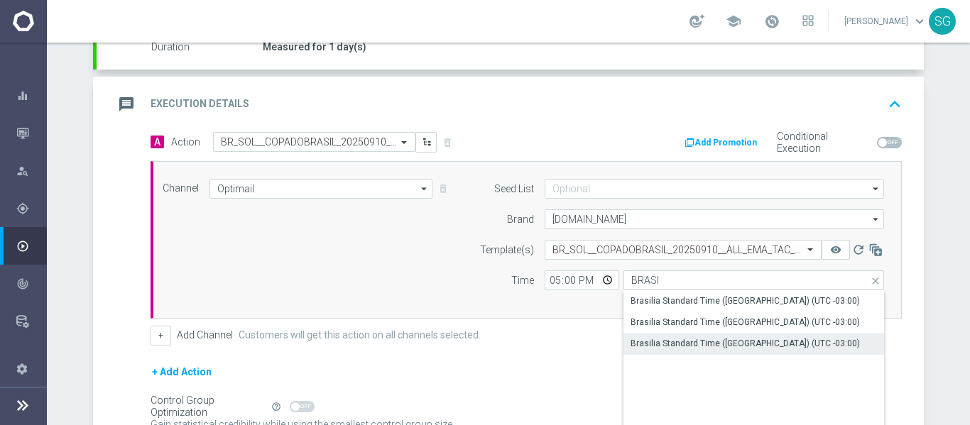
click at [684, 349] on div "Brasilia Standard Time (Sao Paulo) (UTC -03:00)" at bounding box center [744, 343] width 229 height 13
type input "Brasilia Standard Time (Sao Paulo) (UTC -03:00)"
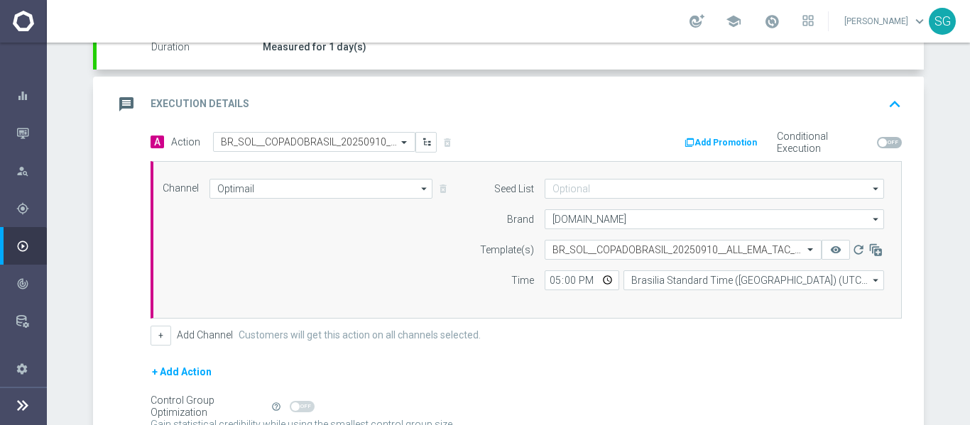
scroll to position [412, 0]
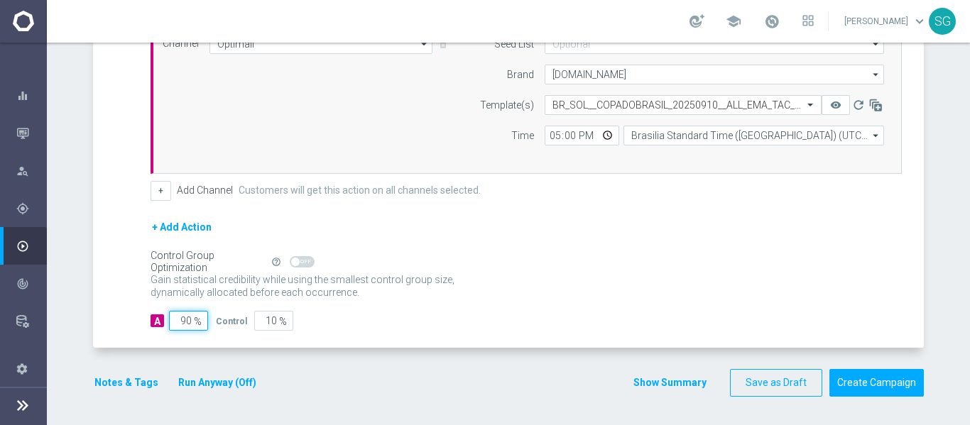
click at [175, 322] on input "90" at bounding box center [188, 321] width 39 height 20
type input "1"
type input "99"
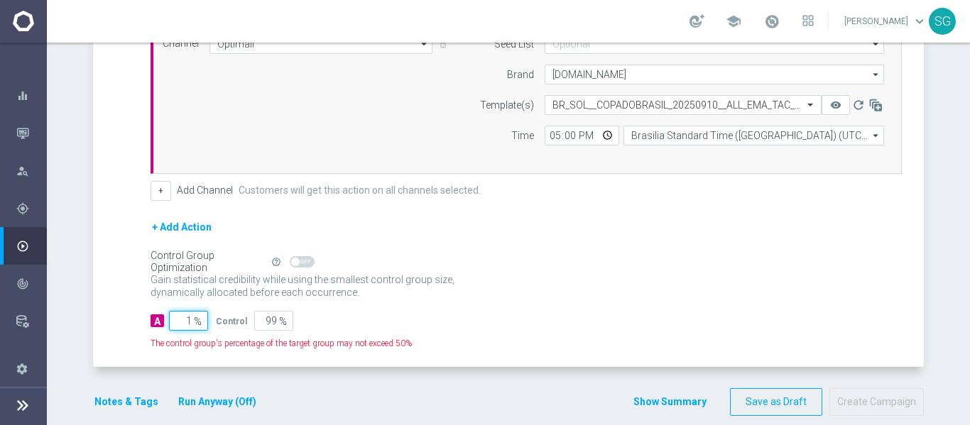
type input "10"
type input "90"
type input "100"
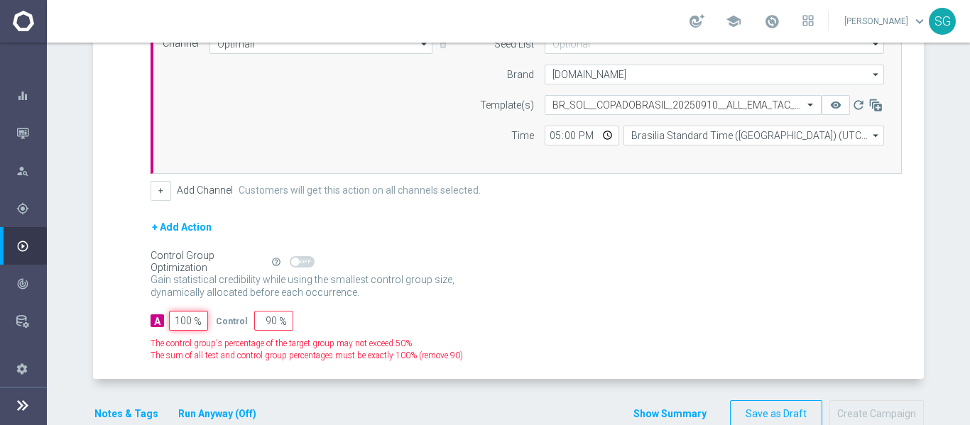
type input "0"
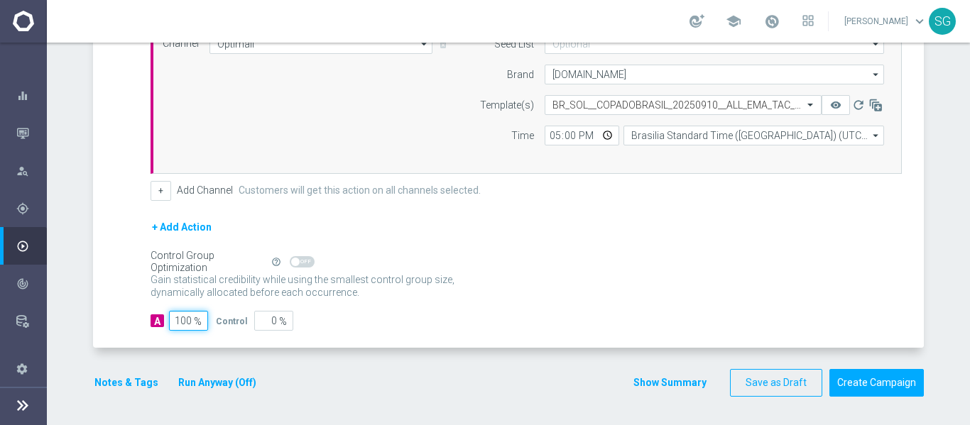
type input "100"
click at [110, 242] on div "A Action Select action BR_SOL__COPADOBRASIL_20250910__ALL_EMA_TAC_SP delete_for…" at bounding box center [510, 167] width 827 height 361
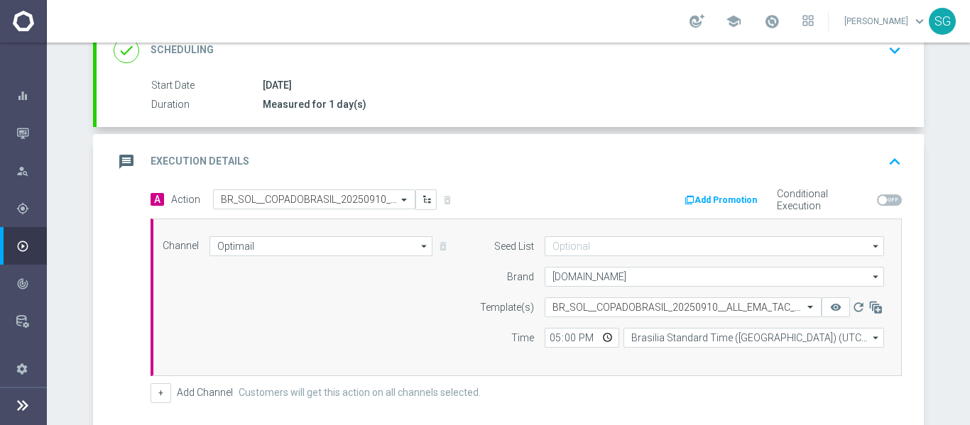
scroll to position [209, 0]
click at [217, 165] on h2 "Execution Details" at bounding box center [200, 161] width 99 height 13
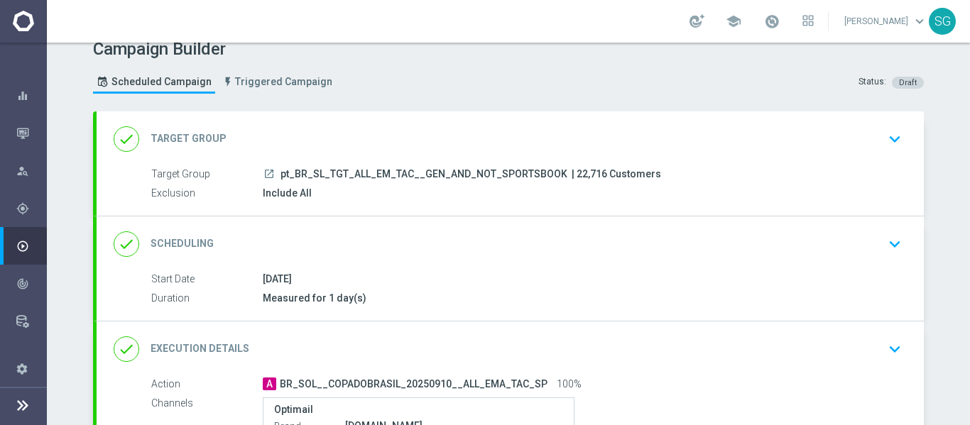
scroll to position [280, 0]
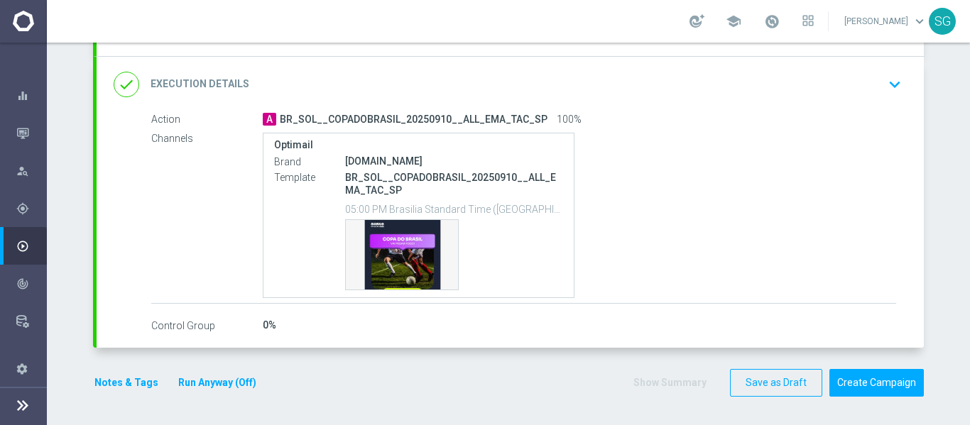
click at [846, 406] on div "done Target Group keyboard_arrow_down Target Group launch pt_BR_SL_TGT_ALL_EM_T…" at bounding box center [508, 129] width 831 height 565
click at [868, 375] on button "Create Campaign" at bounding box center [876, 383] width 94 height 28
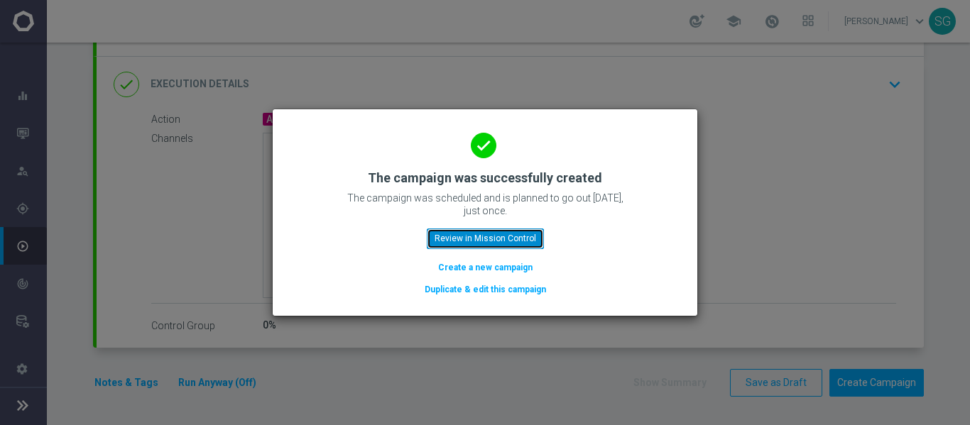
click at [454, 235] on button "Review in Mission Control" at bounding box center [485, 239] width 117 height 20
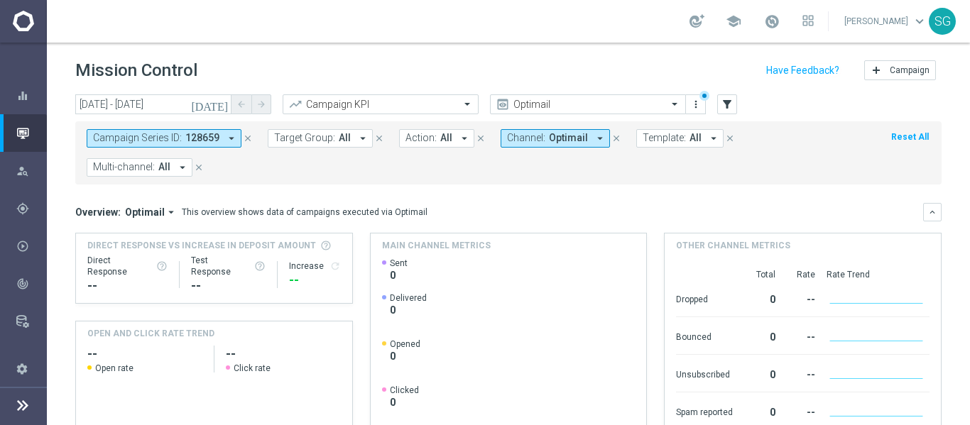
click at [228, 136] on icon "arrow_drop_down" at bounding box center [231, 138] width 13 height 13
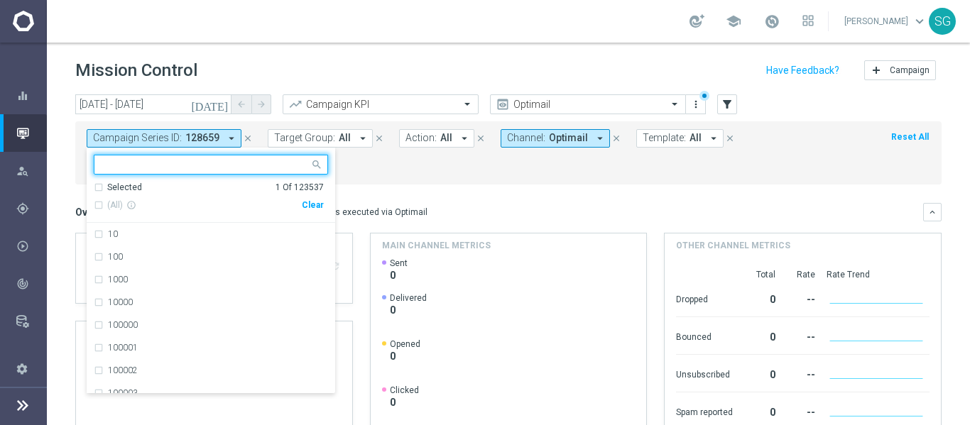
click at [0, 0] on div "Clear" at bounding box center [0, 0] width 0 height 0
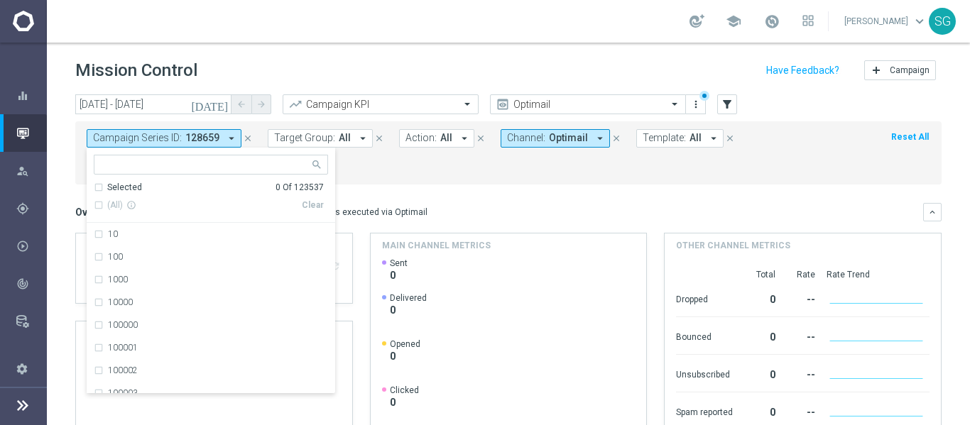
click at [468, 194] on mini-dashboard "Overview: Optimail arrow_drop_down This overview shows data of campaigns execut…" at bounding box center [508, 315] width 866 height 261
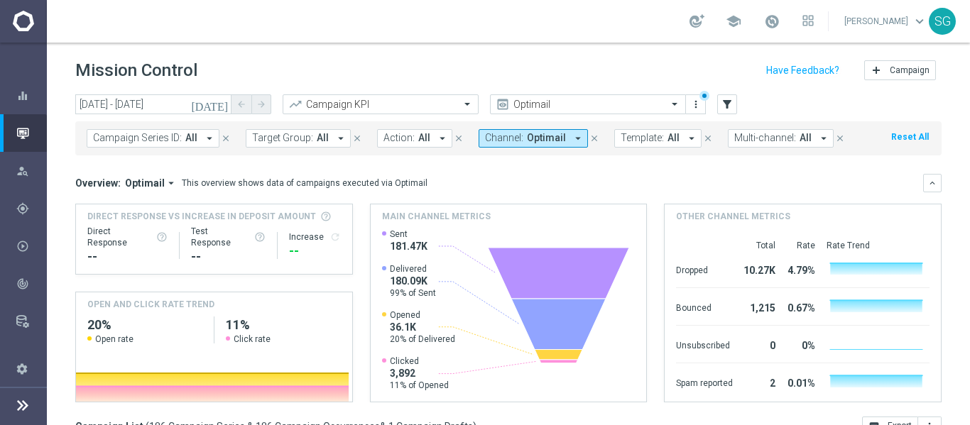
click at [545, 284] on icon at bounding box center [558, 273] width 141 height 51
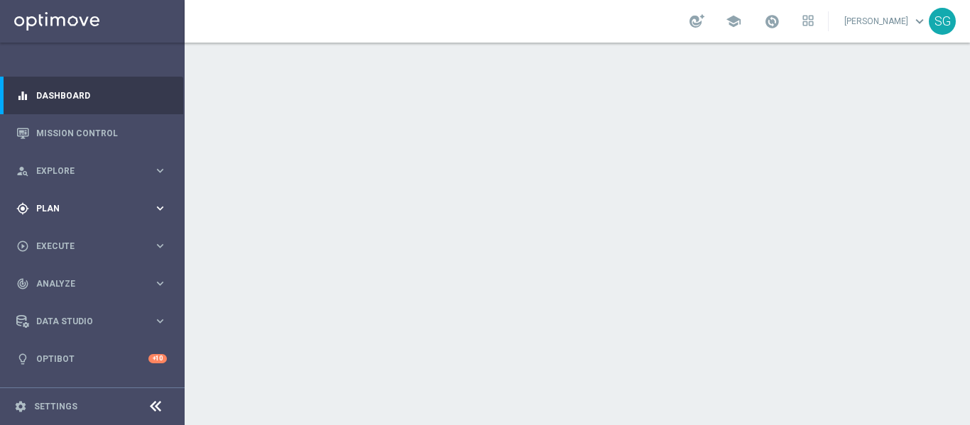
click at [79, 207] on span "Plan" at bounding box center [94, 208] width 117 height 9
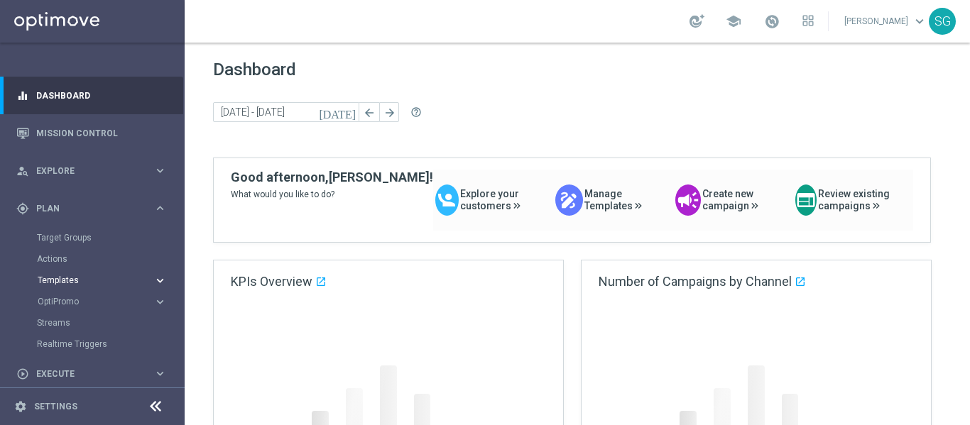
click at [51, 276] on span "Templates" at bounding box center [89, 280] width 102 height 9
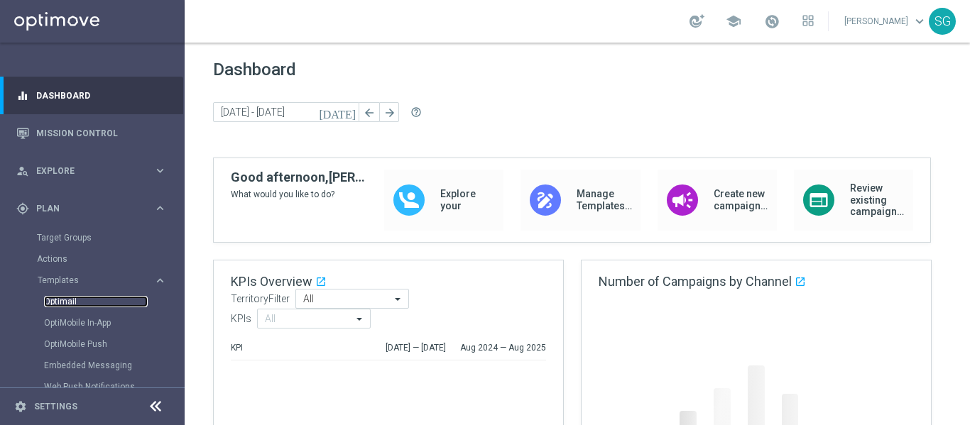
click at [69, 305] on link "Optimail" at bounding box center [96, 301] width 104 height 11
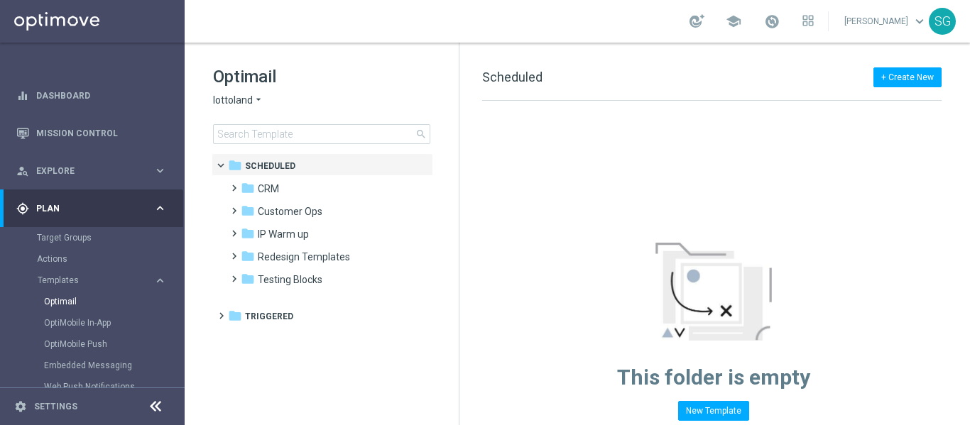
click at [248, 100] on span "lottoland" at bounding box center [233, 100] width 40 height 13
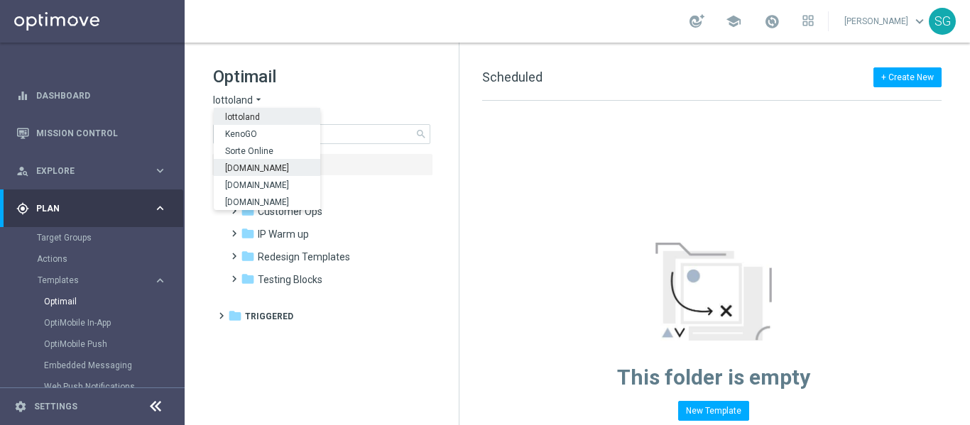
click at [0, 0] on span "[DOMAIN_NAME]" at bounding box center [0, 0] width 0 height 0
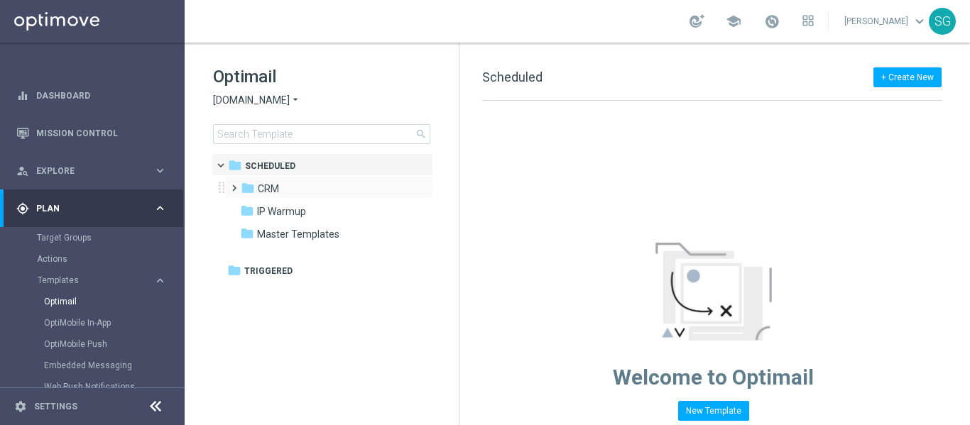
click at [233, 185] on span at bounding box center [231, 182] width 6 height 6
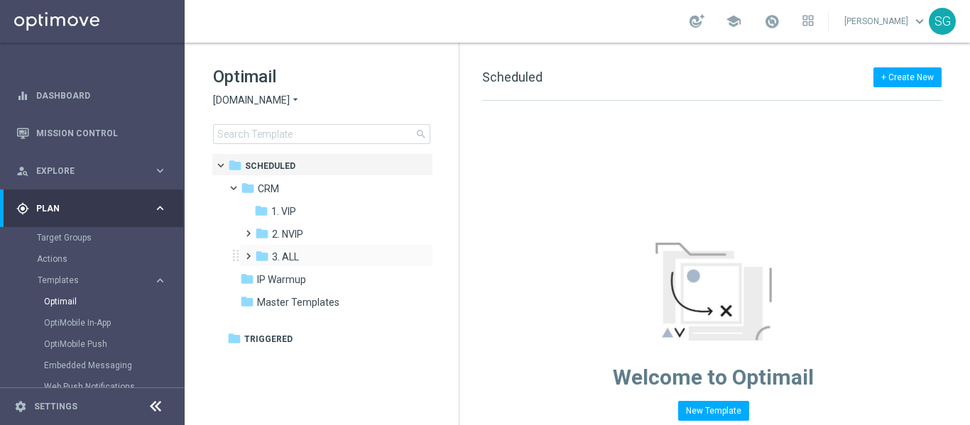
click at [246, 253] on span at bounding box center [245, 250] width 6 height 6
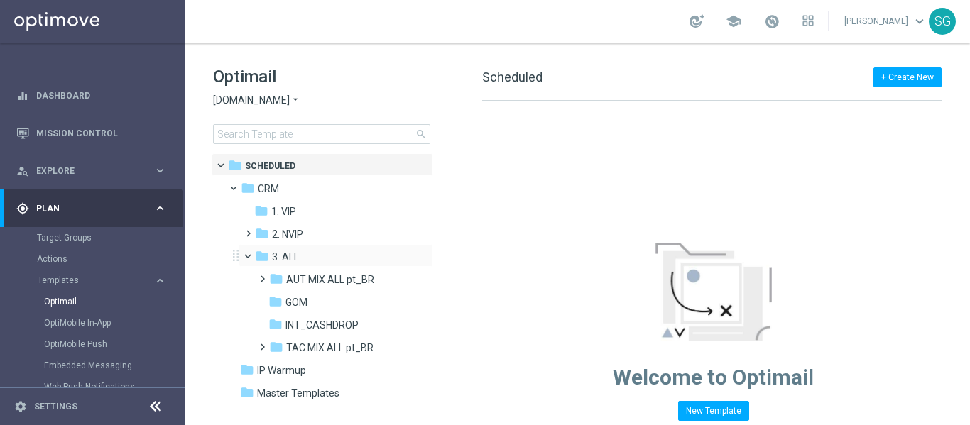
scroll to position [18, 0]
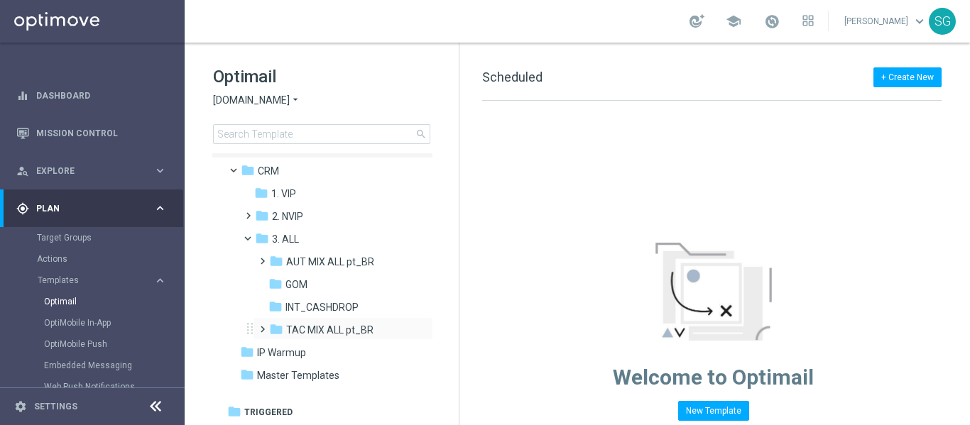
click at [263, 326] on span at bounding box center [259, 323] width 6 height 6
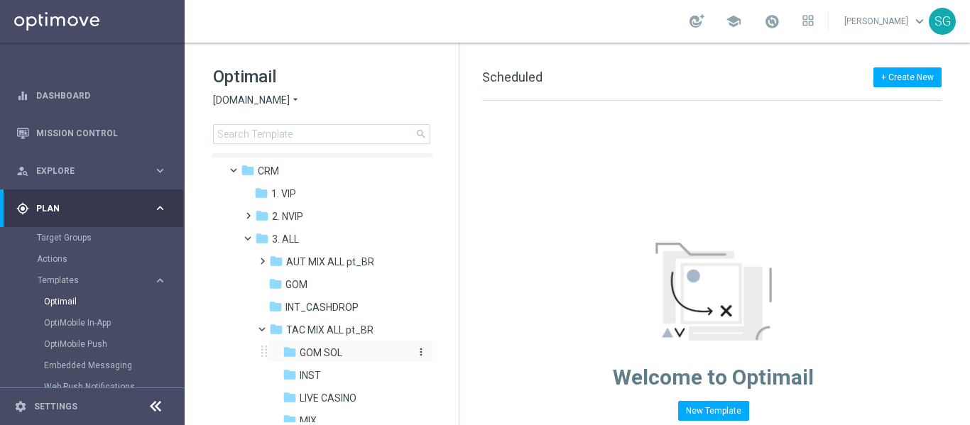
scroll to position [222, 0]
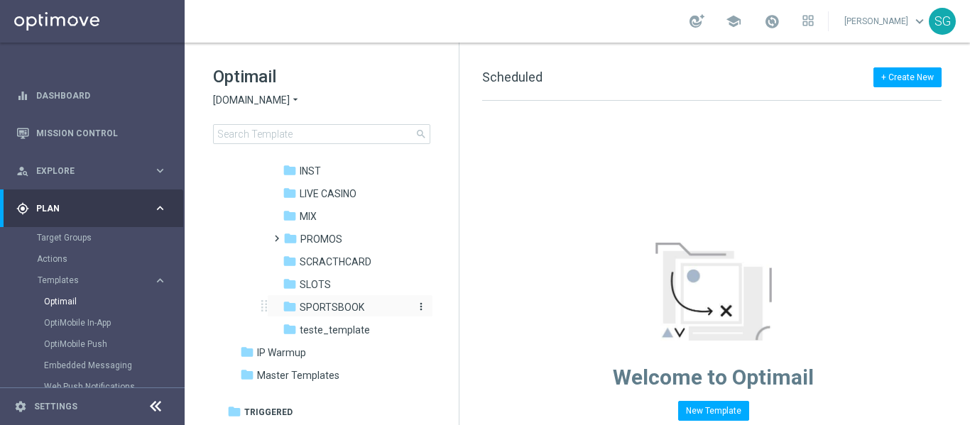
click at [332, 301] on span "SPORTSBOOK" at bounding box center [332, 307] width 65 height 13
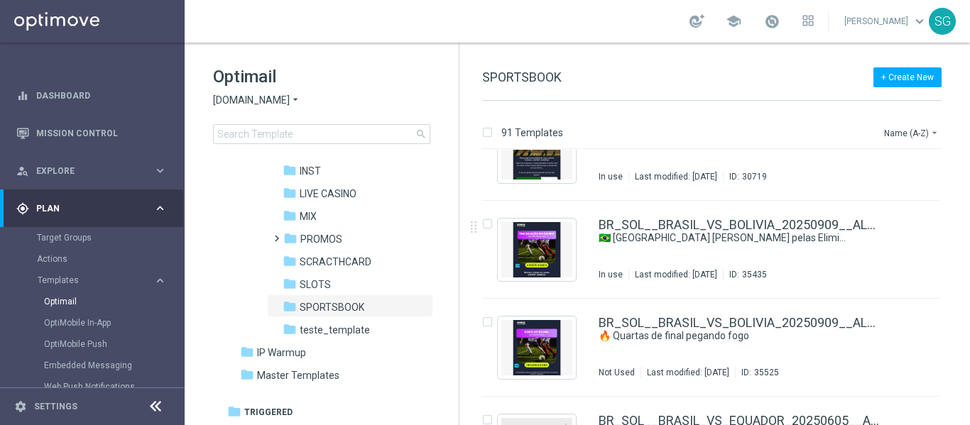
scroll to position [351, 0]
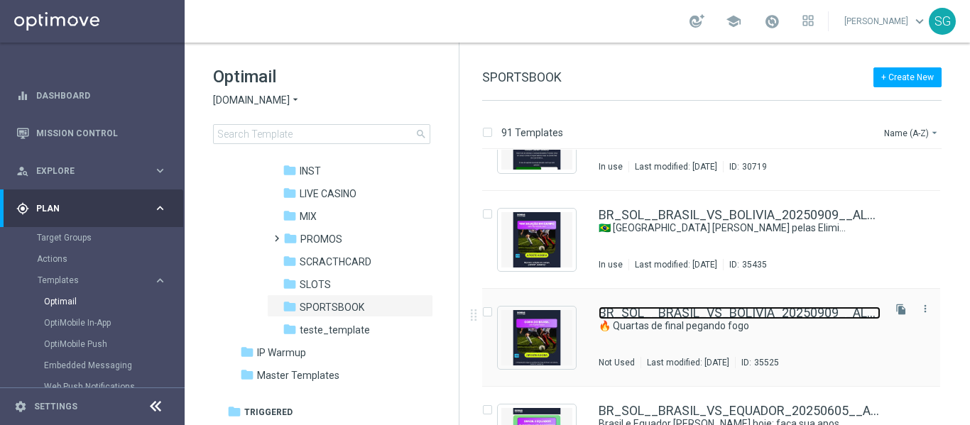
click at [649, 318] on link "BR_SOL__BRASIL_VS_BOLIVIA_20250909__ALL_EMA_TAC_SP(1)" at bounding box center [739, 313] width 282 height 13
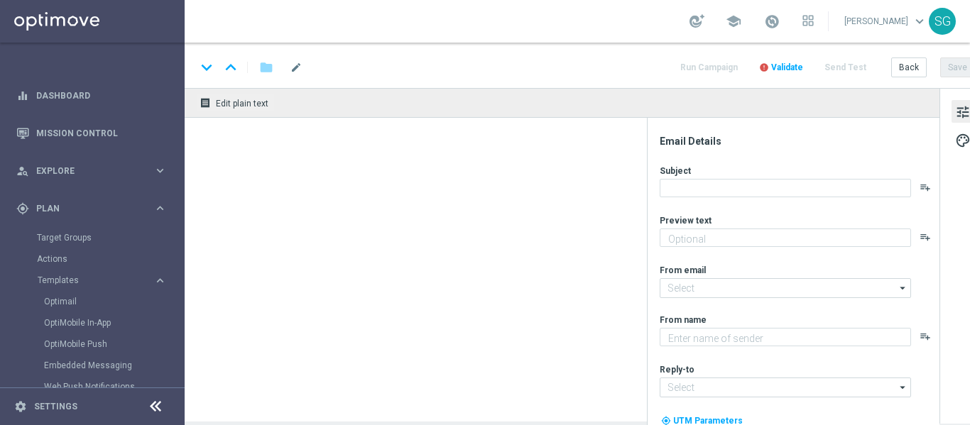
type textarea "Chegou a hora da decisão! Faça suas apostas, [%FIRST_NAME%]!"
type input "[EMAIL_ADDRESS][DOMAIN_NAME]"
type textarea "Sorte Online Betz"
type input "[EMAIL_ADDRESS][DOMAIN_NAME]"
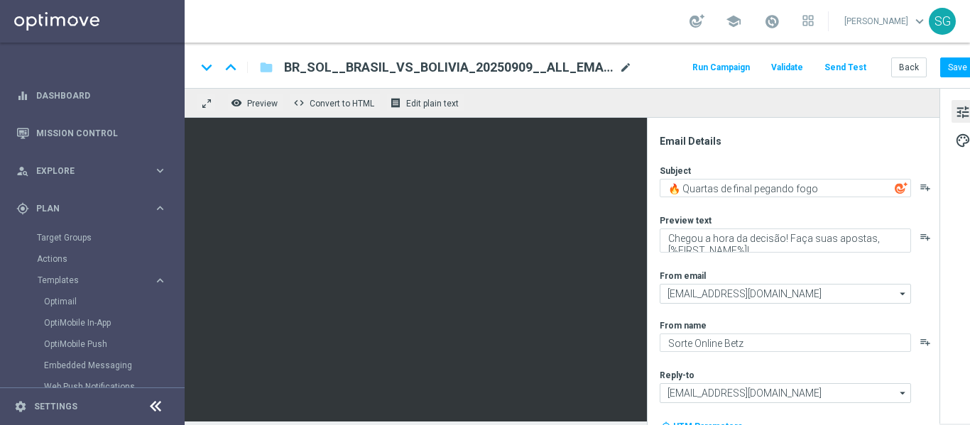
click at [628, 65] on span "mode_edit" at bounding box center [625, 67] width 13 height 13
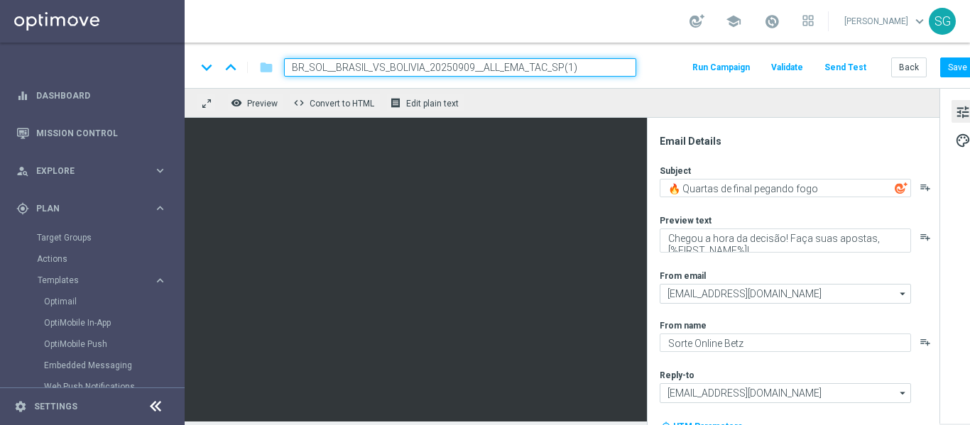
click at [591, 65] on input "BR_SOL__BRASIL_VS_BOLIVIA_20250909__ALL_EMA_TAC_SP(1)" at bounding box center [460, 67] width 352 height 18
paste input "COPADOBRASIL_20250910__ALL_EMA_TAC_SP"
type input "BR_SOL__COPADOBRASIL_20250910__ALL_EMA_TAC_SP"
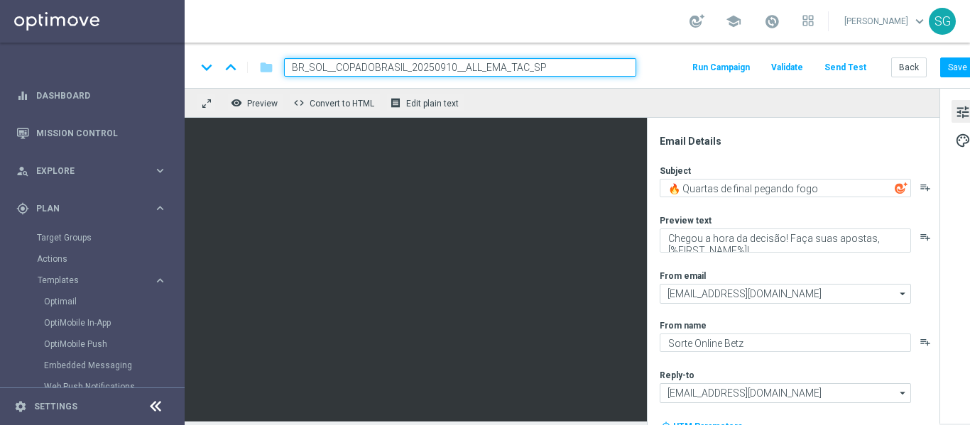
click at [674, 63] on div "keyboard_arrow_down keyboard_arrow_up folder BR_SOL__COPADOBRASIL_20250910__ALL…" at bounding box center [585, 67] width 779 height 18
click at [608, 70] on input "BR_SOL__COPADOBRASIL_20250910__ALL_EMA_TAC_SP" at bounding box center [460, 67] width 352 height 18
drag, startPoint x: 608, startPoint y: 70, endPoint x: 578, endPoint y: 97, distance: 40.7
click at [578, 97] on div "keyboard_arrow_down keyboard_arrow_up folder BR_SOL__COPADOBRASIL_20250910__ALL…" at bounding box center [586, 232] width 802 height 379
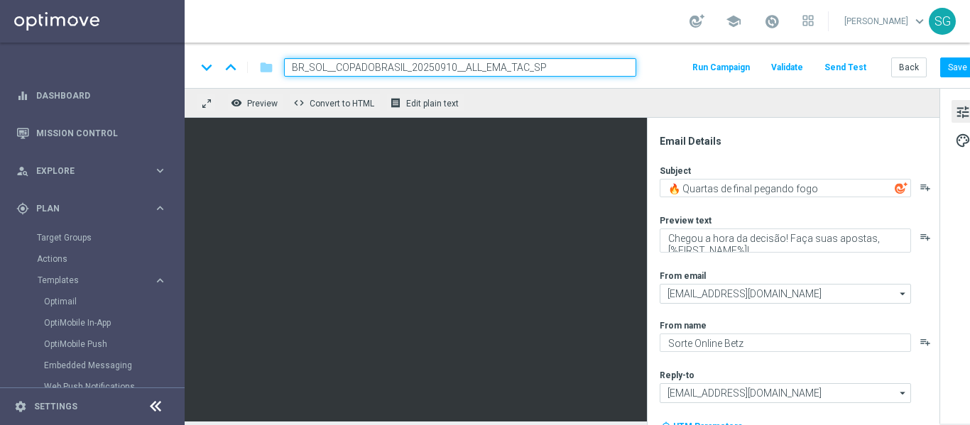
click at [578, 97] on div "remove_red_eye Preview code Convert to HTML receipt Edit plain text" at bounding box center [562, 103] width 755 height 30
click at [543, 65] on input "BR_SOL__COPADOBRASIL_20250910__ALL_EMA_TAC_SP" at bounding box center [460, 67] width 352 height 18
drag, startPoint x: 543, startPoint y: 65, endPoint x: 553, endPoint y: 33, distance: 33.5
click at [553, 33] on section "school [PERSON_NAME] keyboard_arrow_down SG keyboard_arrow_down keyboard_arrow_…" at bounding box center [577, 212] width 785 height 425
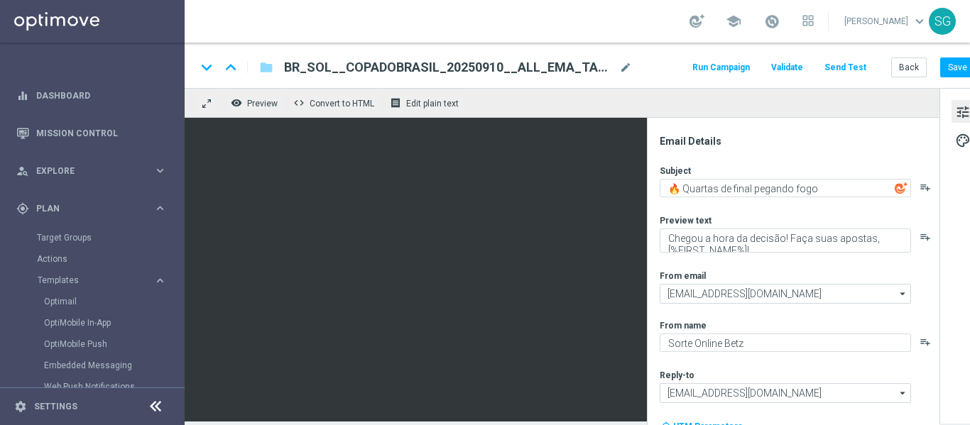
click at [553, 33] on div "school [PERSON_NAME] keyboard_arrow_down SG" at bounding box center [577, 21] width 785 height 43
click at [949, 62] on button "Save" at bounding box center [957, 68] width 35 height 20
